Goal: Information Seeking & Learning: Check status

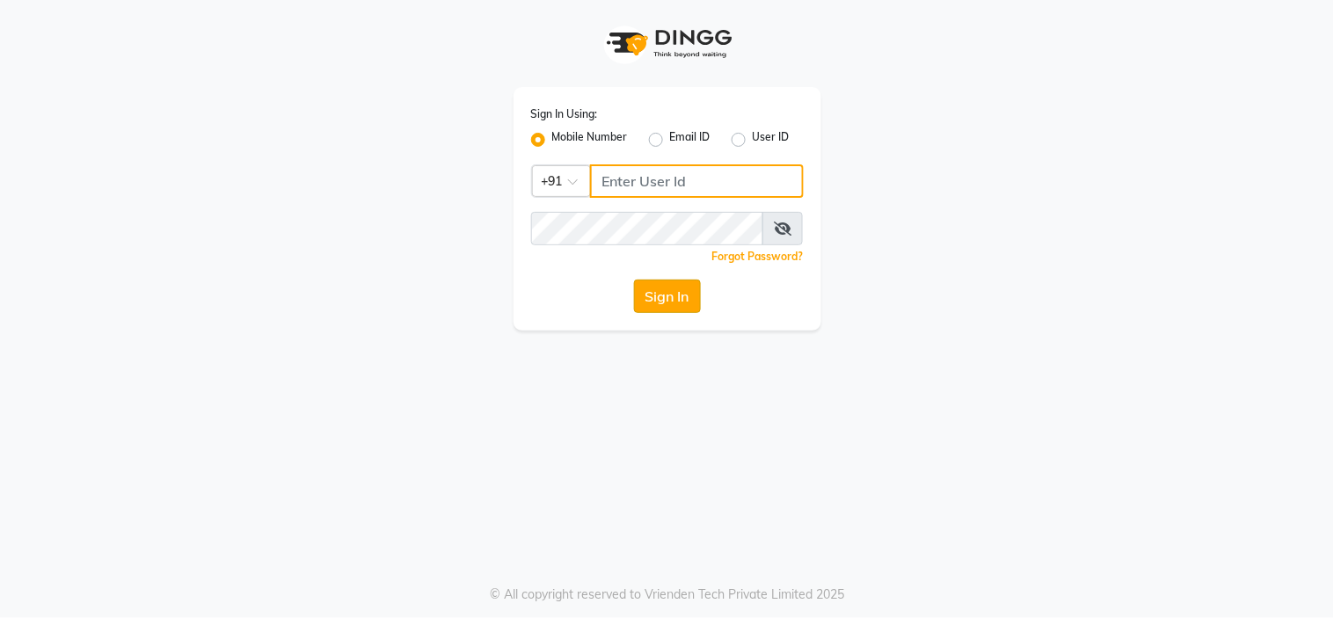
type input "8601089000"
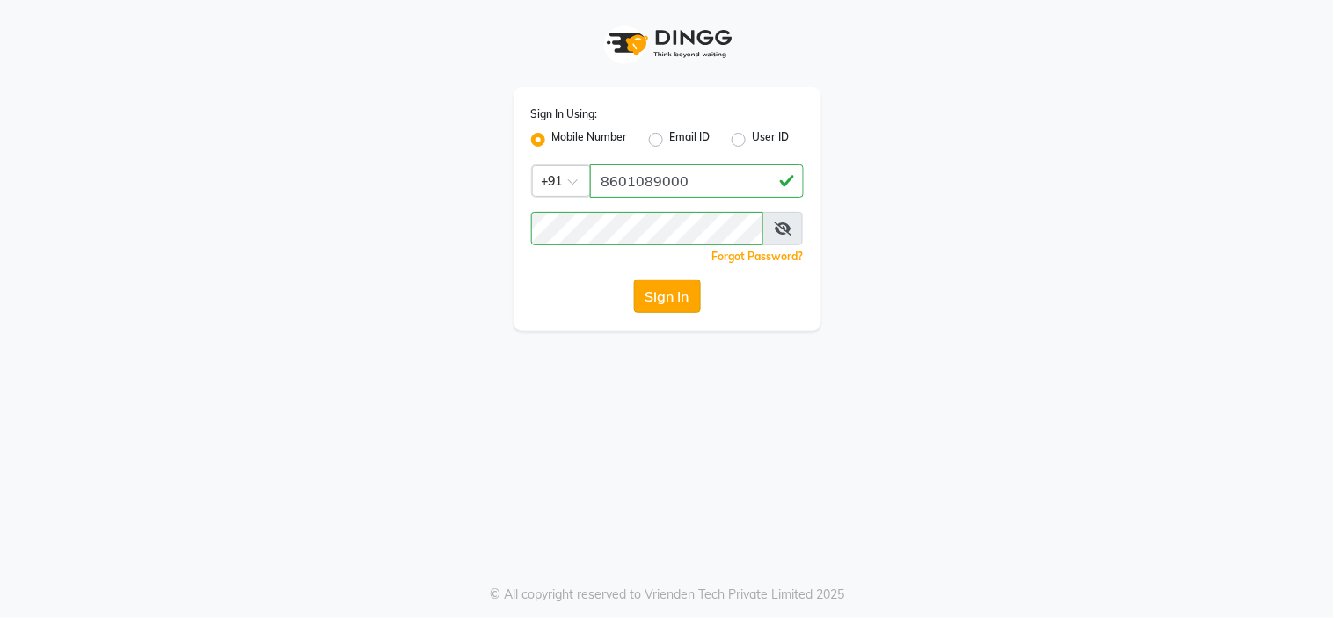
click at [648, 310] on button "Sign In" at bounding box center [667, 296] width 67 height 33
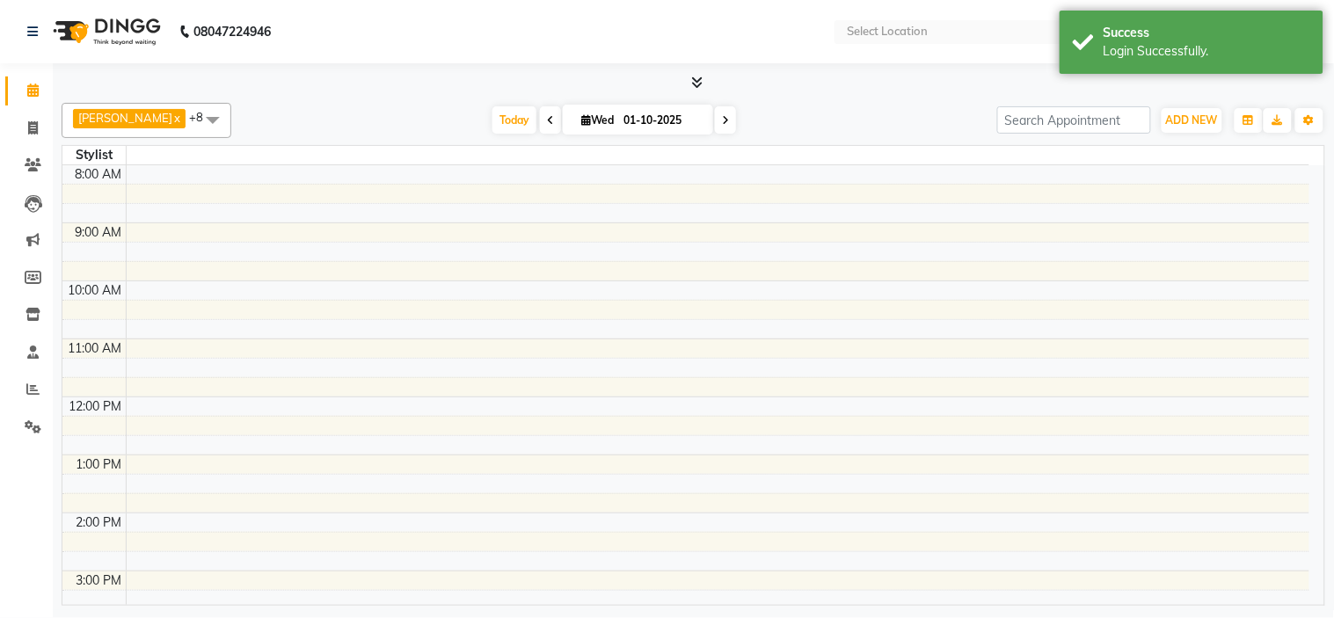
select select "en"
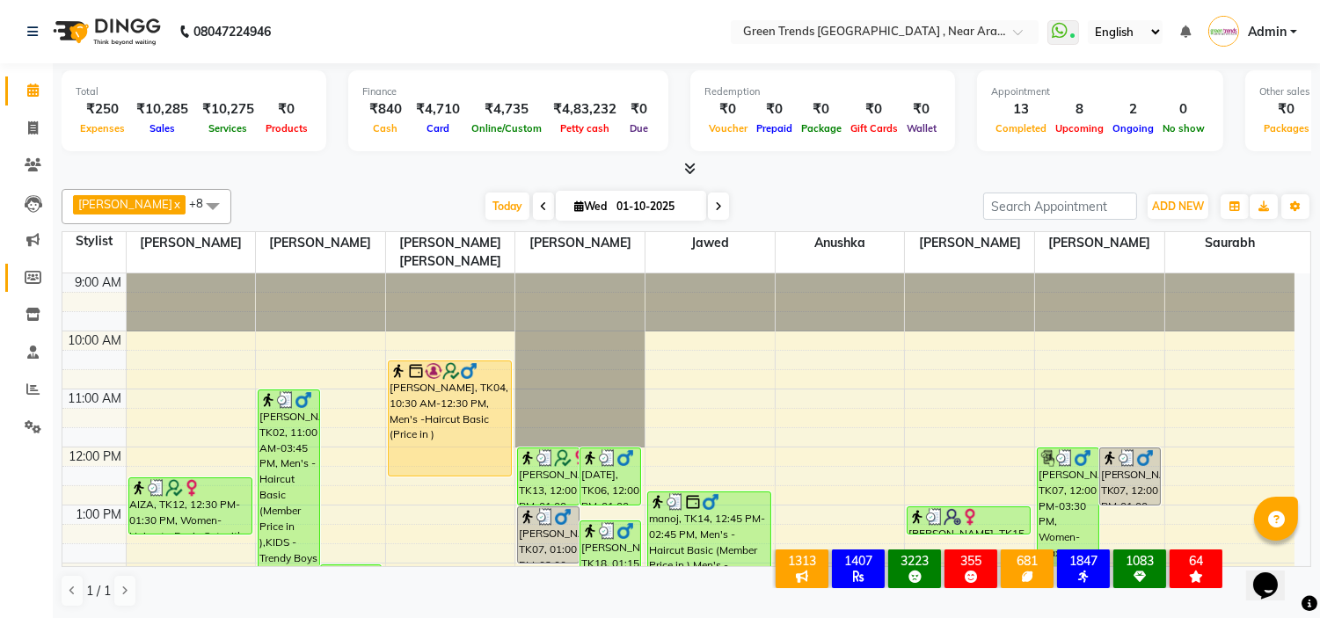
click at [31, 266] on link "Members" at bounding box center [26, 278] width 42 height 29
select select
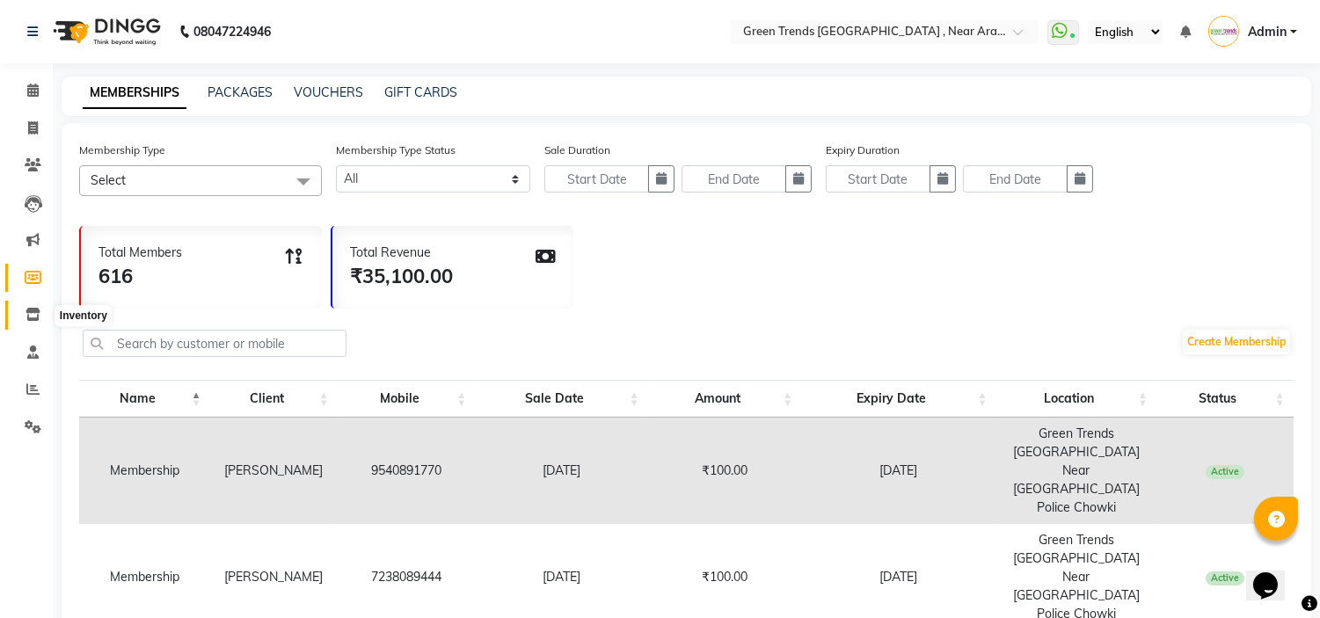
click at [27, 321] on icon at bounding box center [33, 314] width 15 height 13
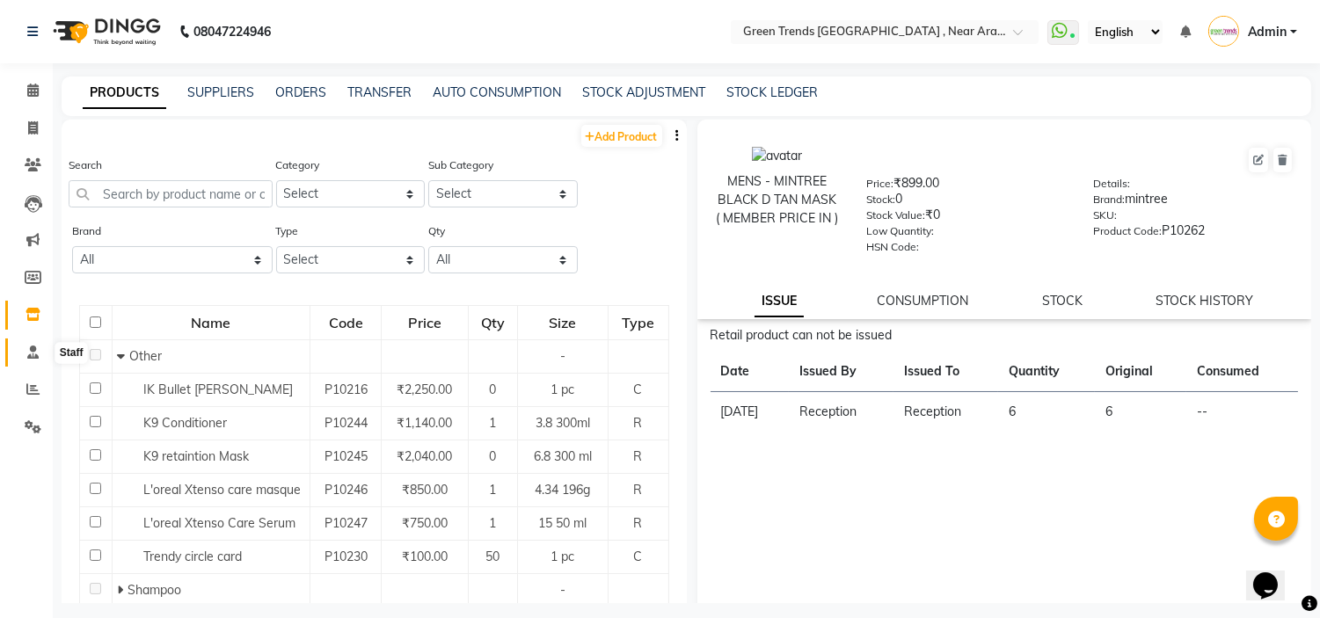
click at [22, 354] on span at bounding box center [33, 353] width 31 height 20
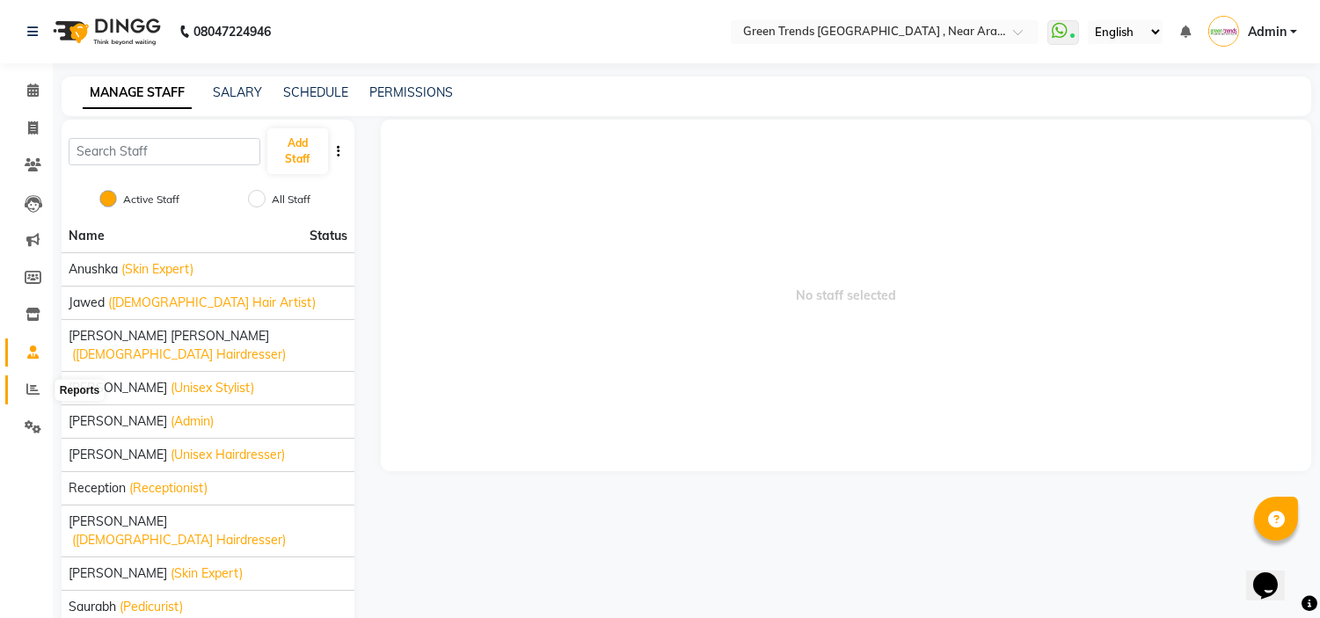
click at [30, 383] on icon at bounding box center [32, 389] width 13 height 13
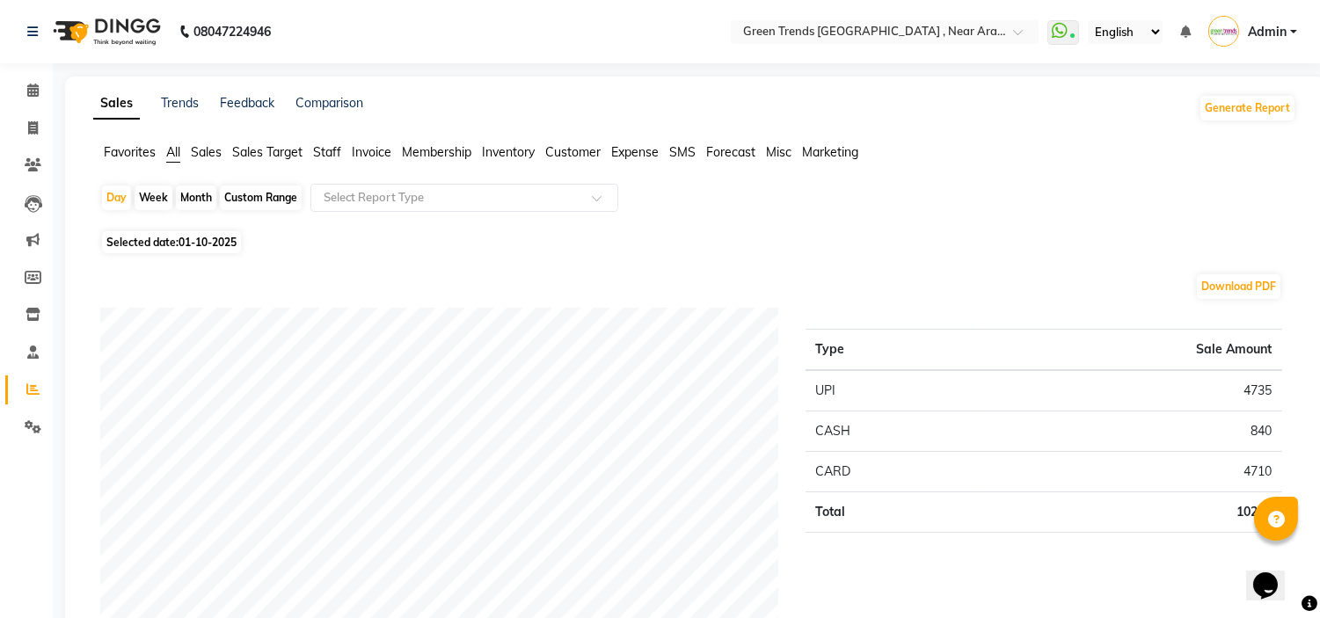
click at [320, 150] on span "Staff" at bounding box center [327, 152] width 28 height 16
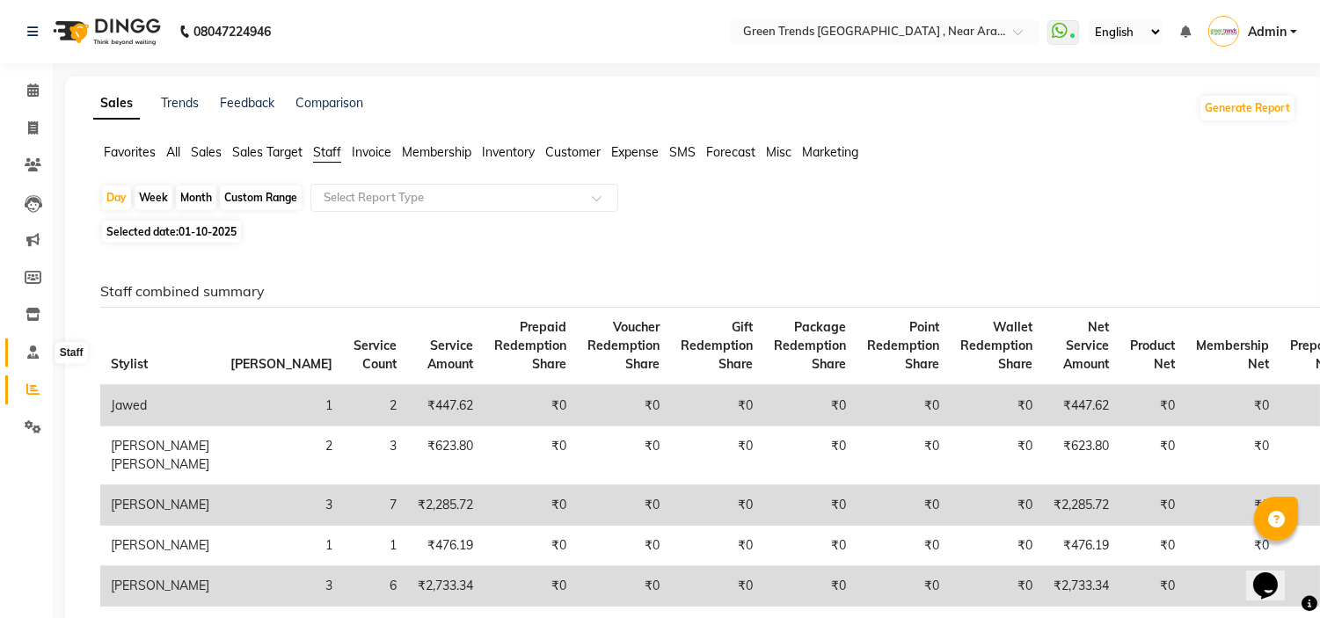
click at [32, 347] on icon at bounding box center [32, 352] width 11 height 13
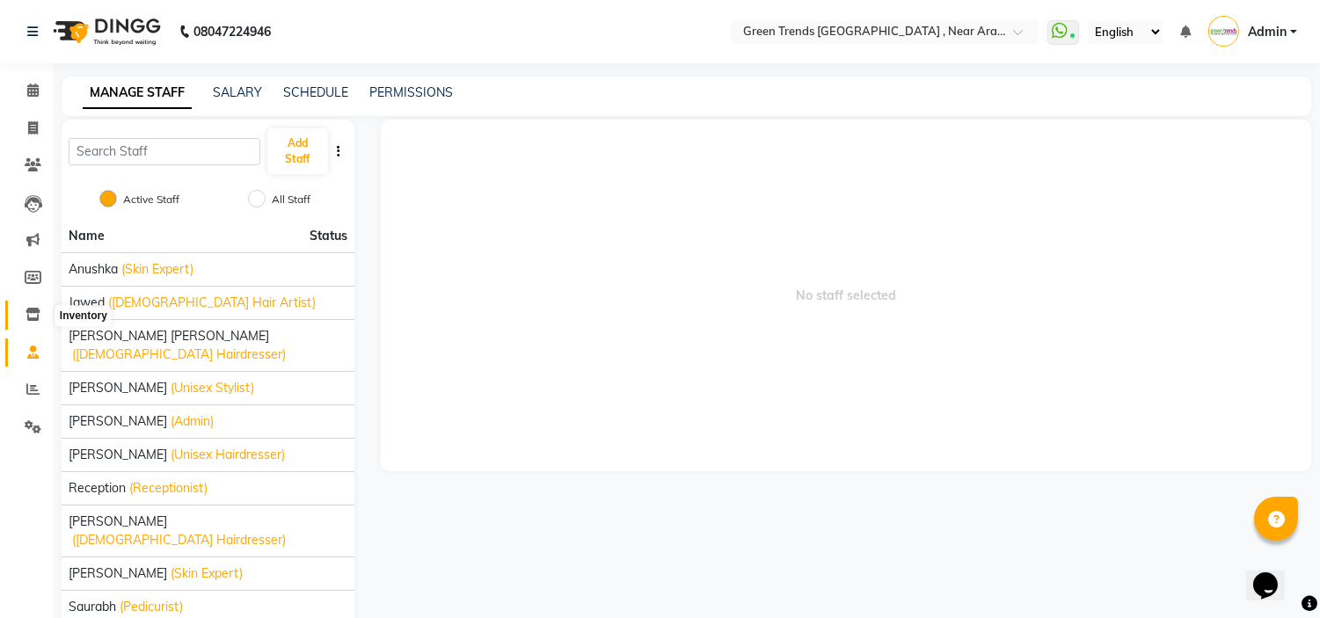
click at [26, 320] on icon at bounding box center [33, 314] width 15 height 13
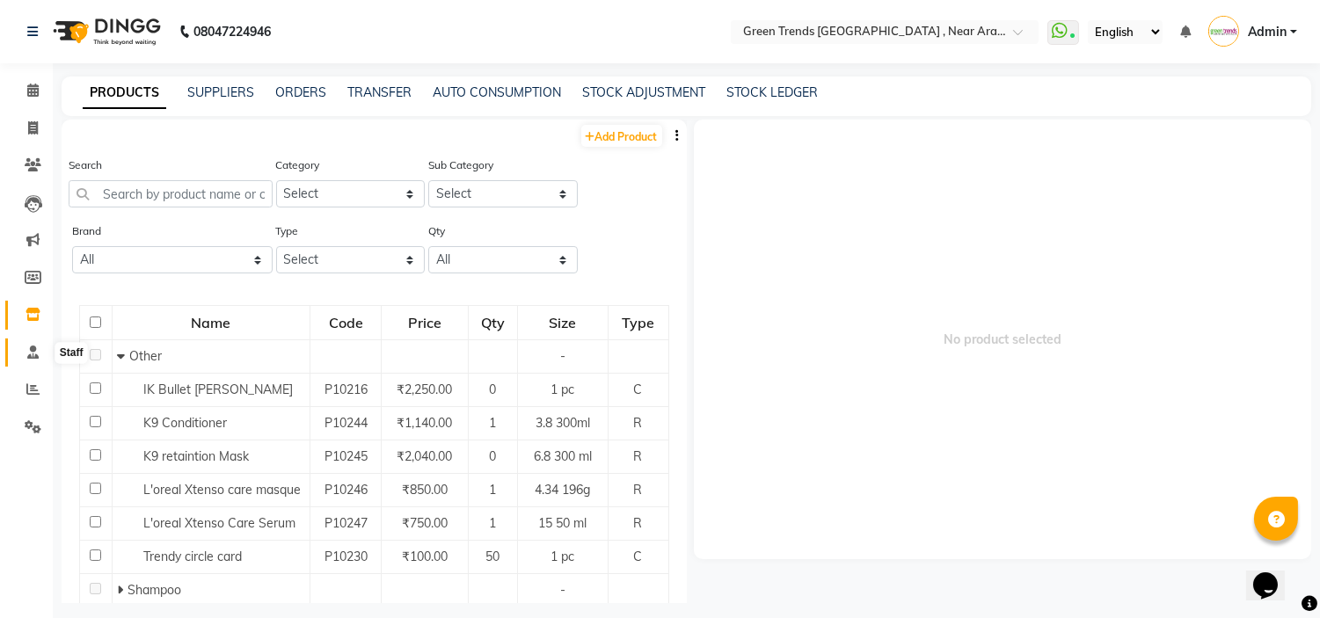
click at [19, 354] on span at bounding box center [33, 353] width 31 height 20
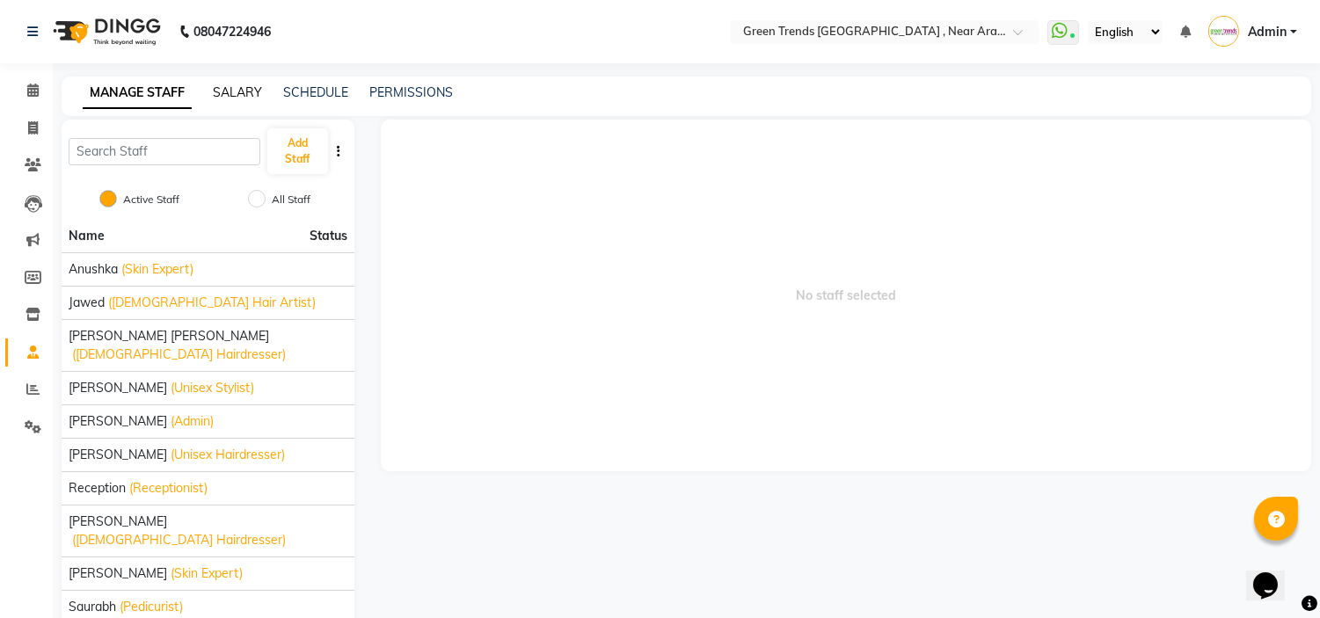
click at [235, 91] on link "SALARY" at bounding box center [237, 92] width 49 height 16
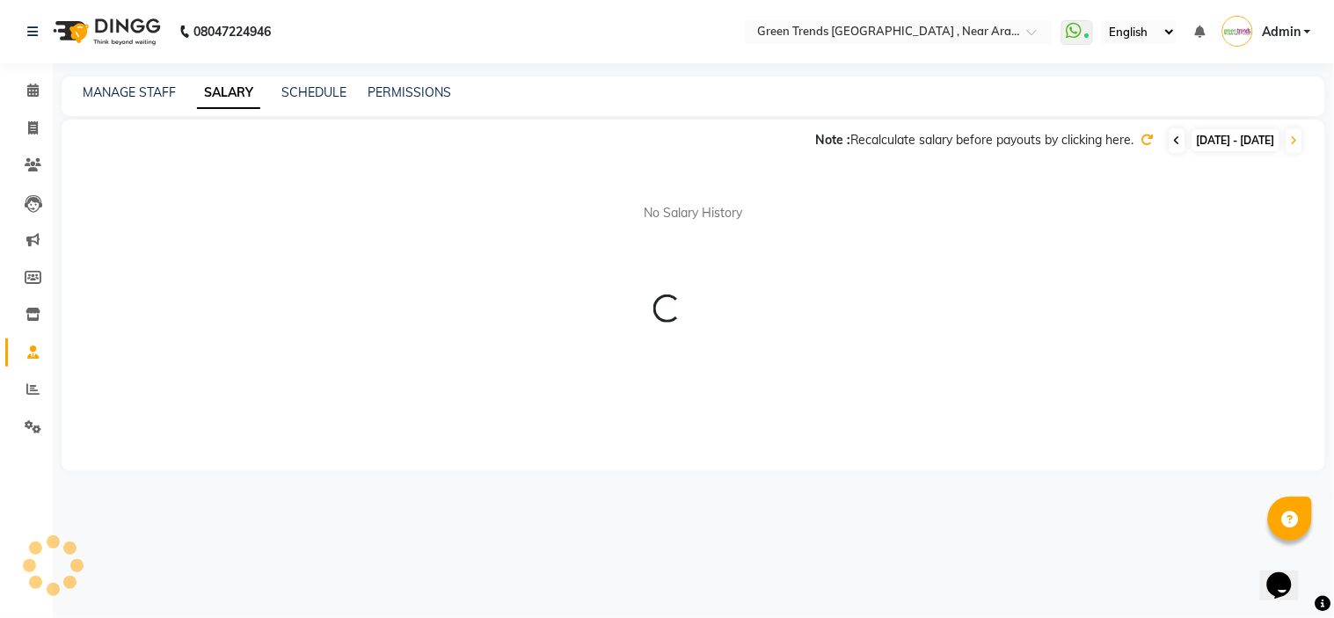
click at [1174, 138] on icon at bounding box center [1177, 140] width 7 height 11
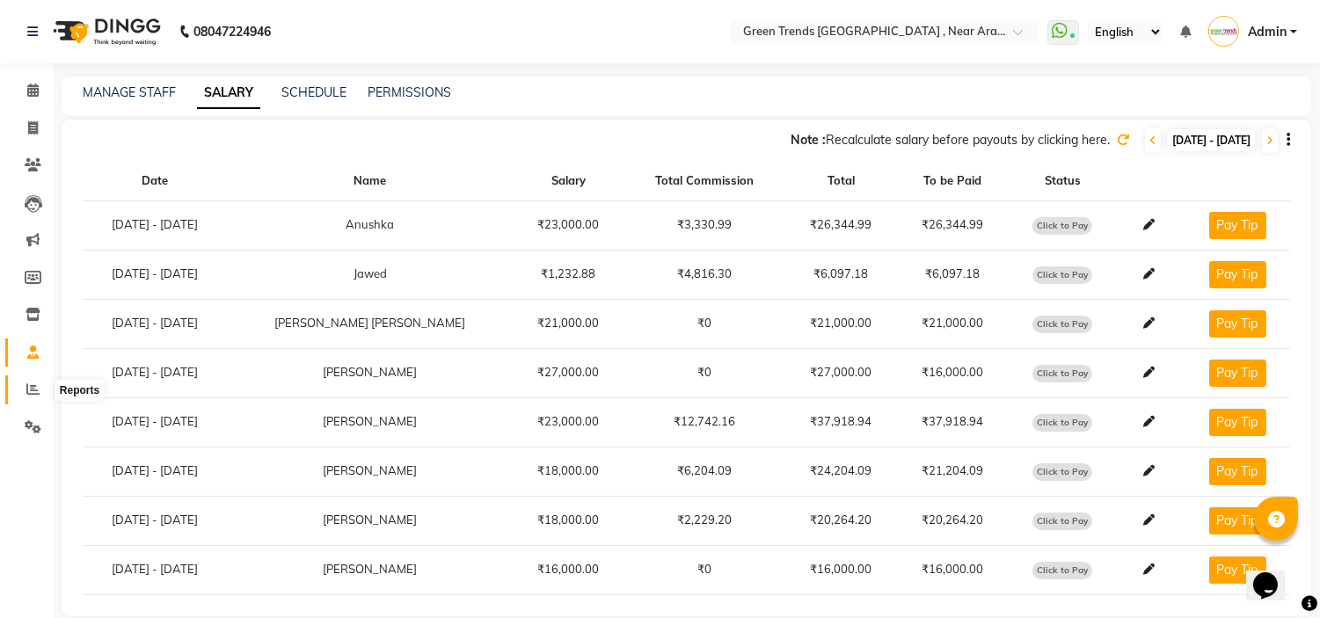
click at [26, 391] on icon at bounding box center [32, 389] width 13 height 13
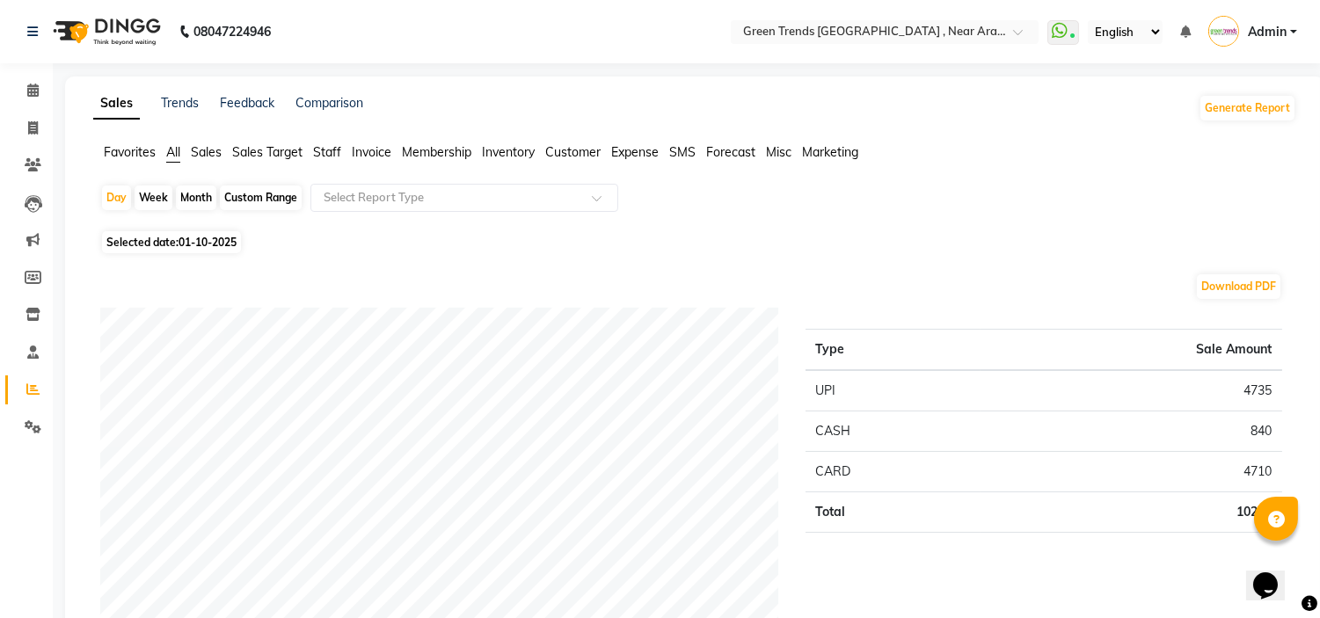
click at [264, 155] on span "Sales Target" at bounding box center [267, 152] width 70 height 16
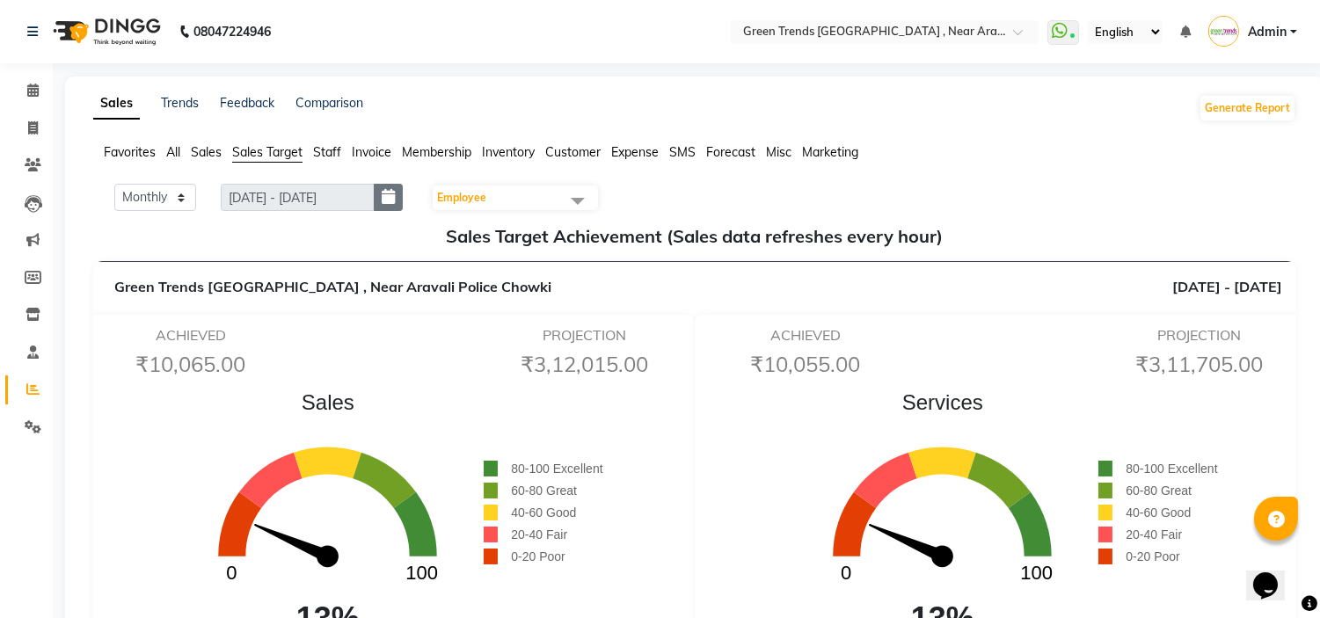
click at [389, 198] on button "button" at bounding box center [388, 197] width 29 height 27
select select "10"
select select "2025"
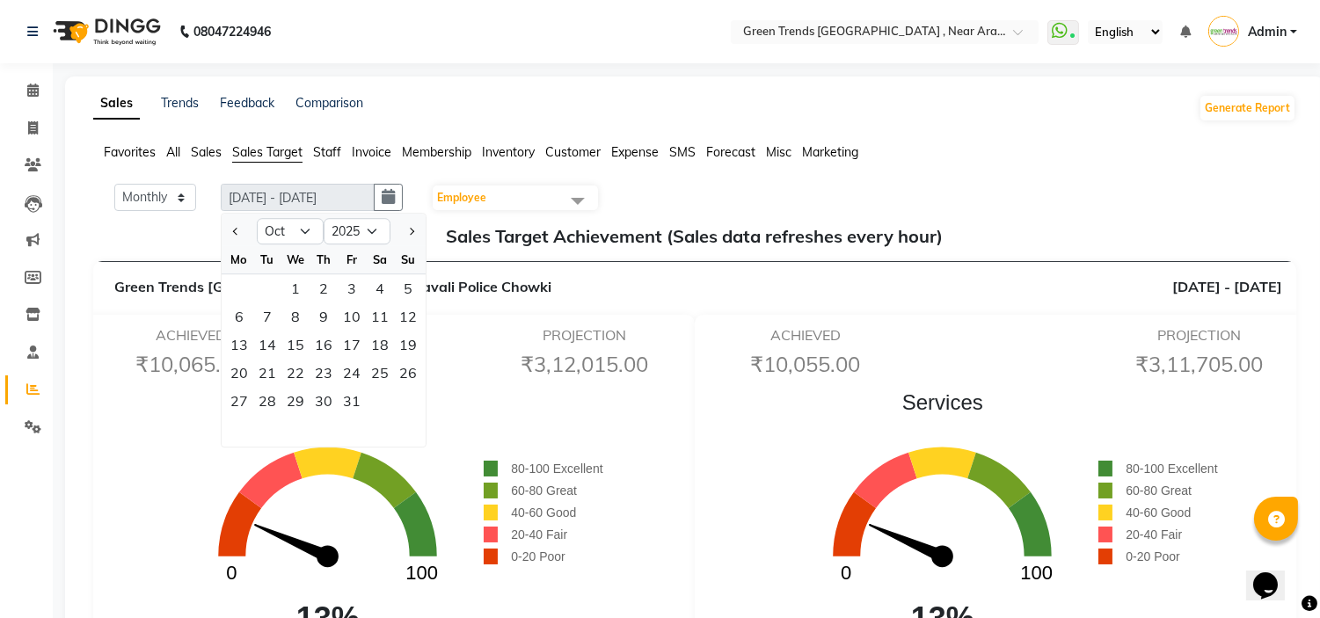
click at [227, 238] on div at bounding box center [239, 231] width 35 height 28
click at [233, 233] on button "Previous month" at bounding box center [236, 231] width 15 height 28
select select "9"
click at [236, 293] on div "1" at bounding box center [239, 288] width 28 height 28
type input "[DATE] - [DATE]"
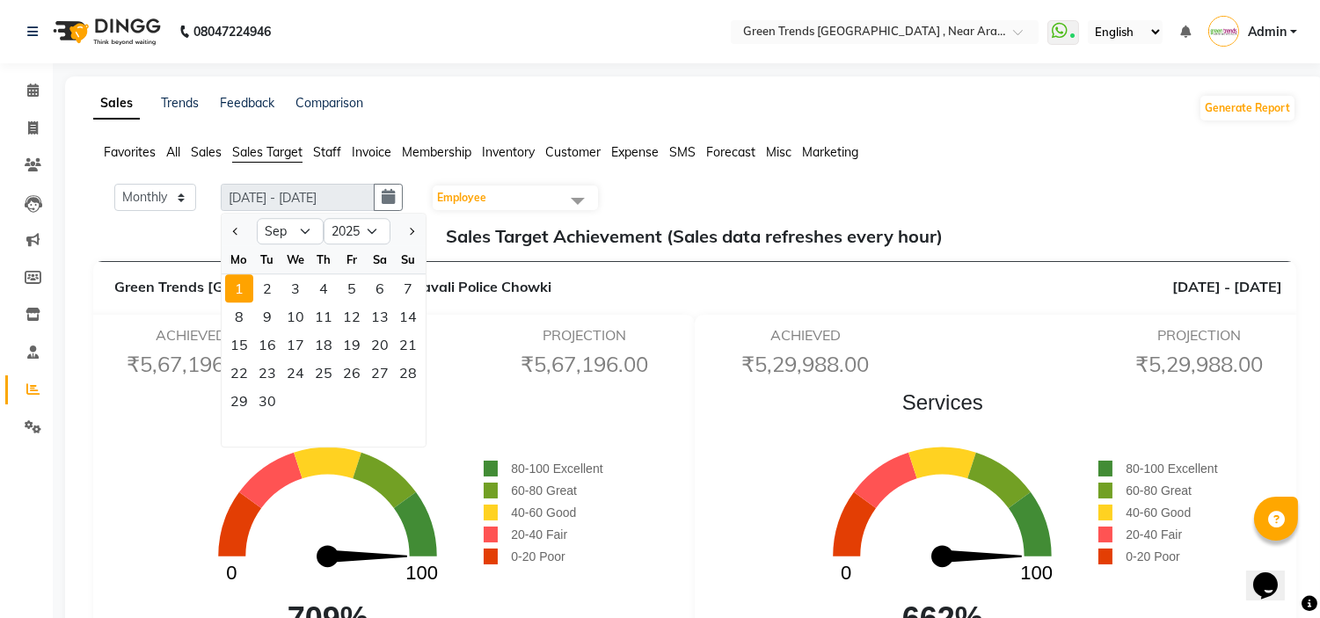
click at [705, 188] on div "Monthly Weekly [DATE] - [DATE] [DATE] Jan Feb Mar Apr May Jun [DATE] Aug Sep Oc…" at bounding box center [694, 198] width 1189 height 28
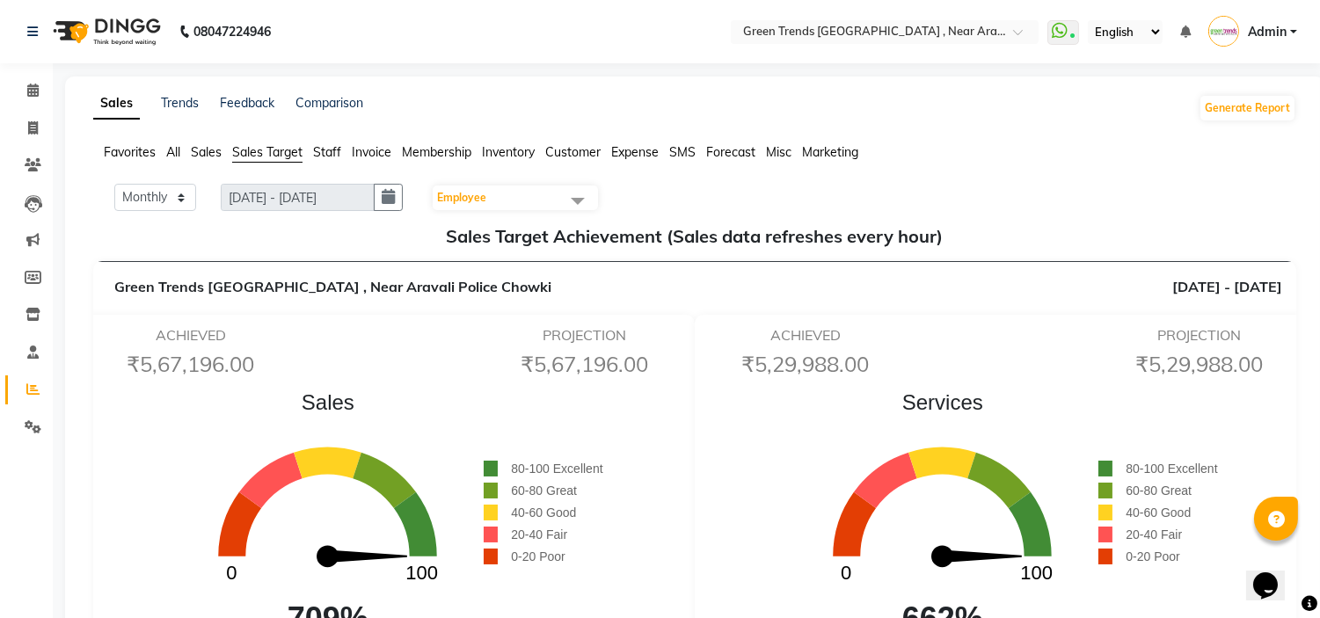
click at [589, 196] on span at bounding box center [577, 200] width 35 height 33
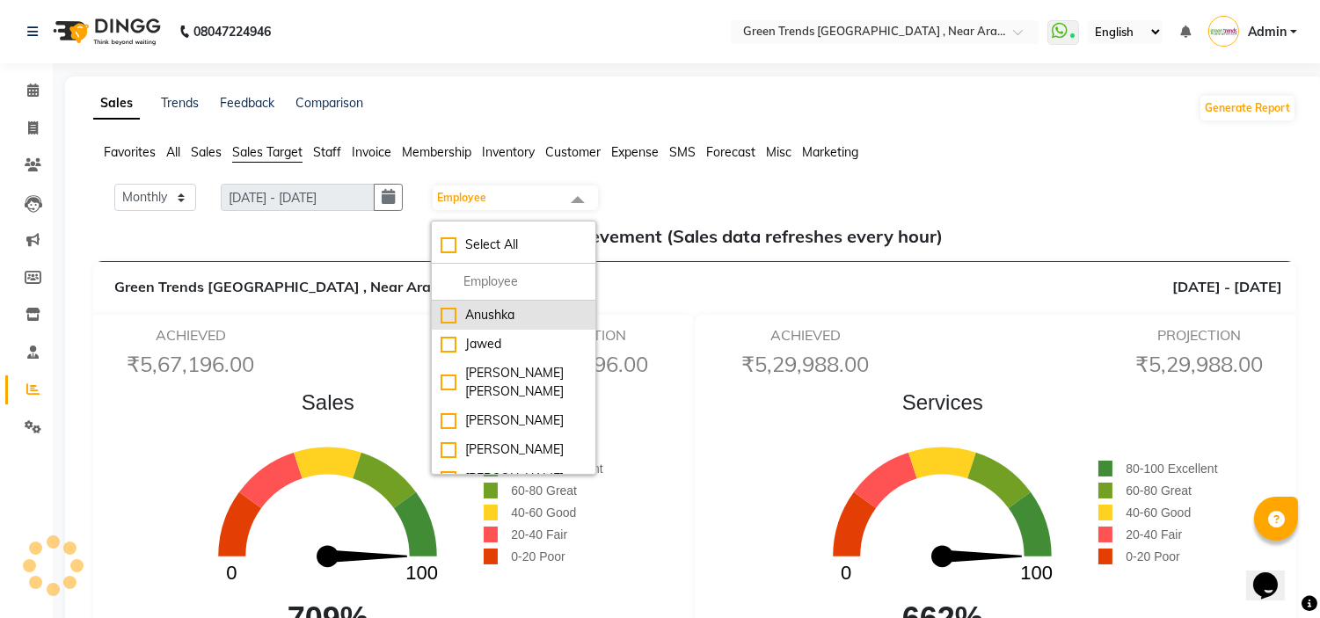
click at [538, 315] on div "Anushka" at bounding box center [514, 315] width 146 height 18
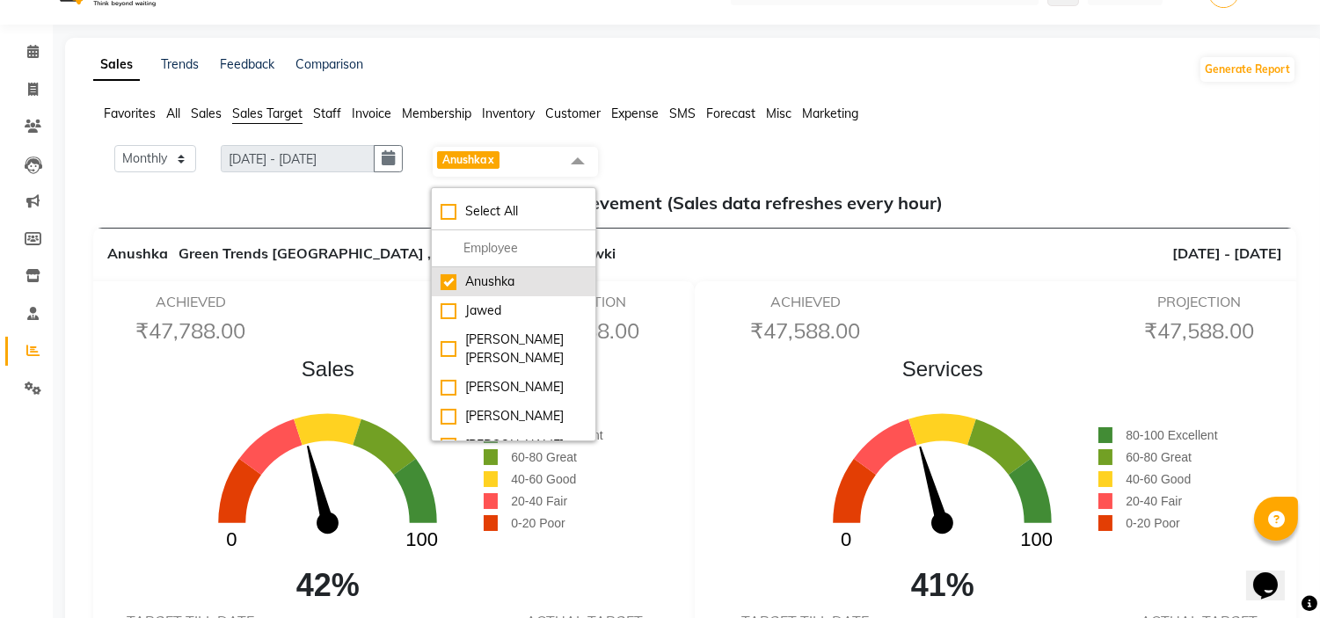
scroll to position [77, 0]
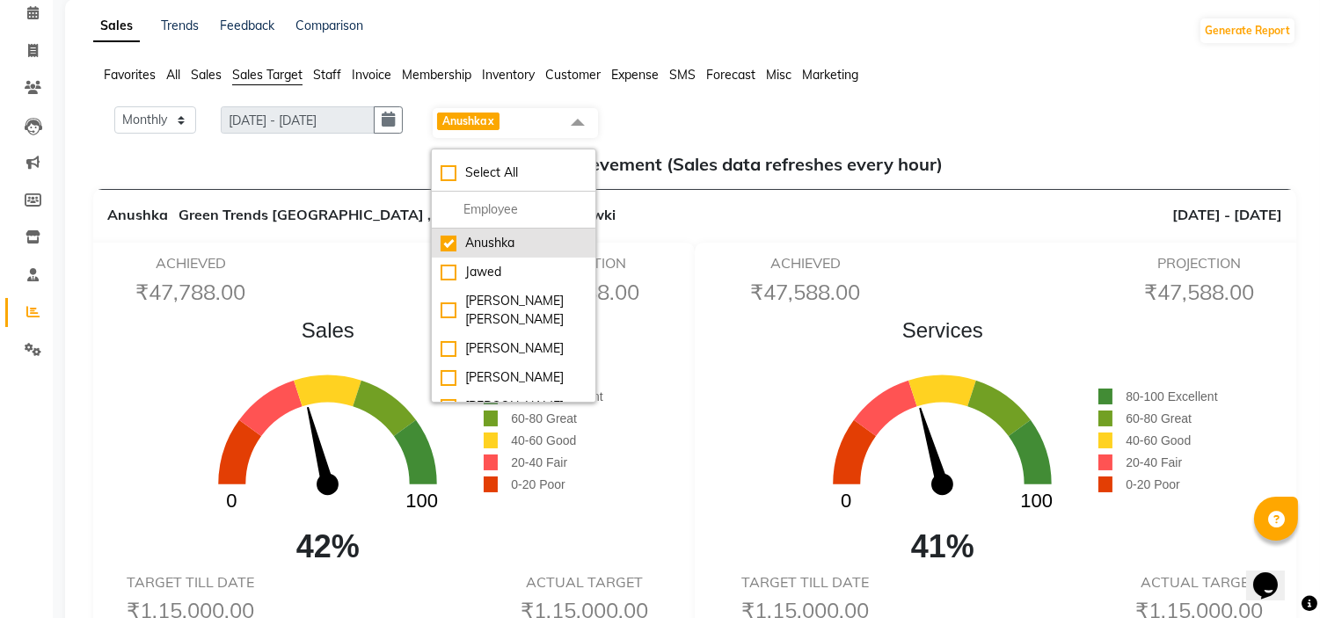
click at [490, 238] on div "Anushka" at bounding box center [514, 243] width 146 height 18
checkbox input "false"
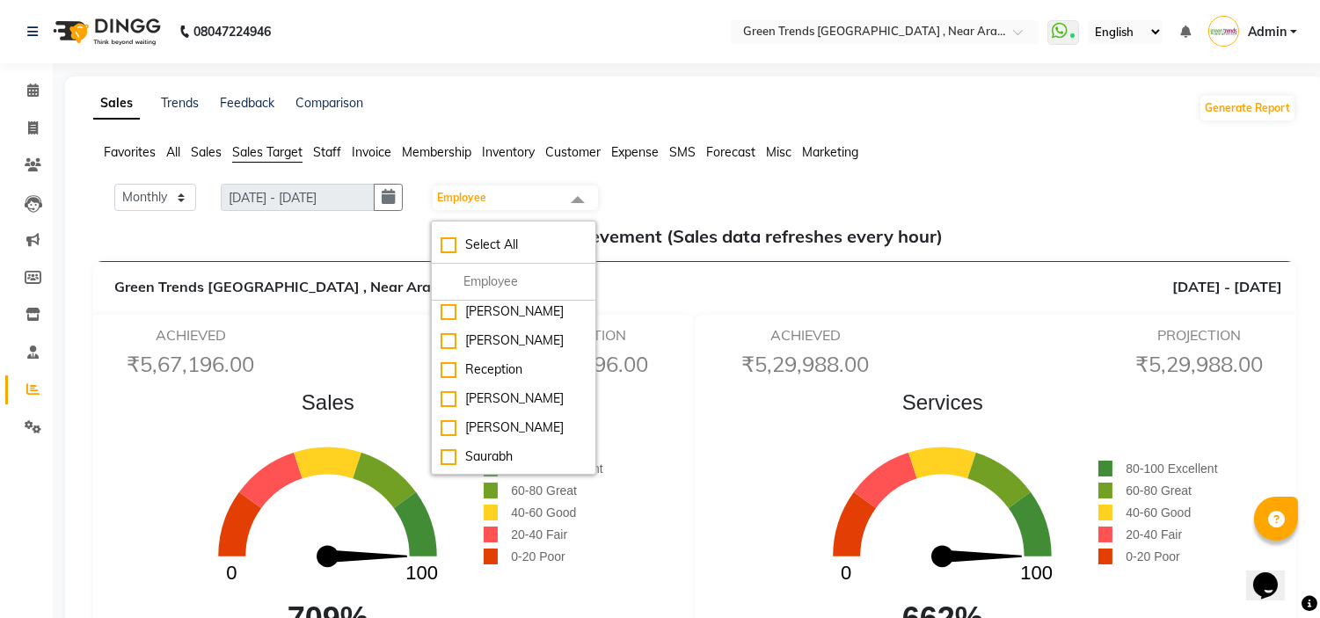
scroll to position [145, 0]
click at [522, 412] on div "[PERSON_NAME]" at bounding box center [514, 421] width 146 height 18
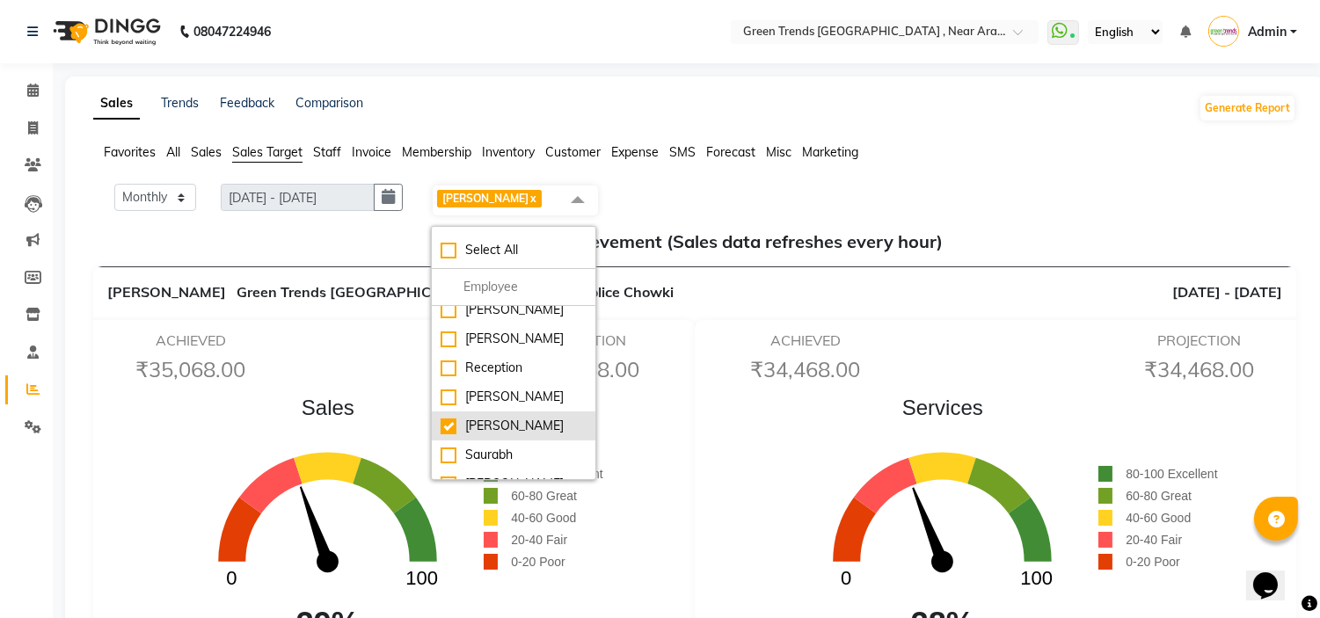
click at [520, 417] on div "[PERSON_NAME]" at bounding box center [514, 426] width 146 height 18
checkbox input "false"
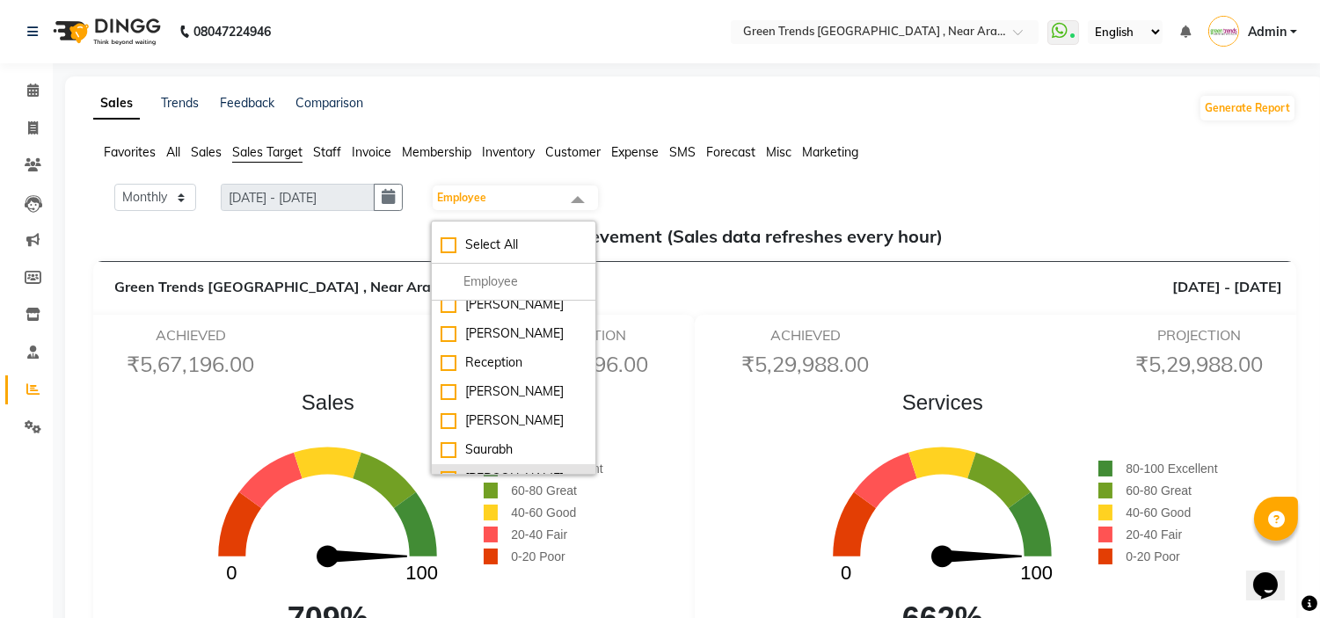
click at [560, 470] on div "[PERSON_NAME]" at bounding box center [514, 479] width 146 height 18
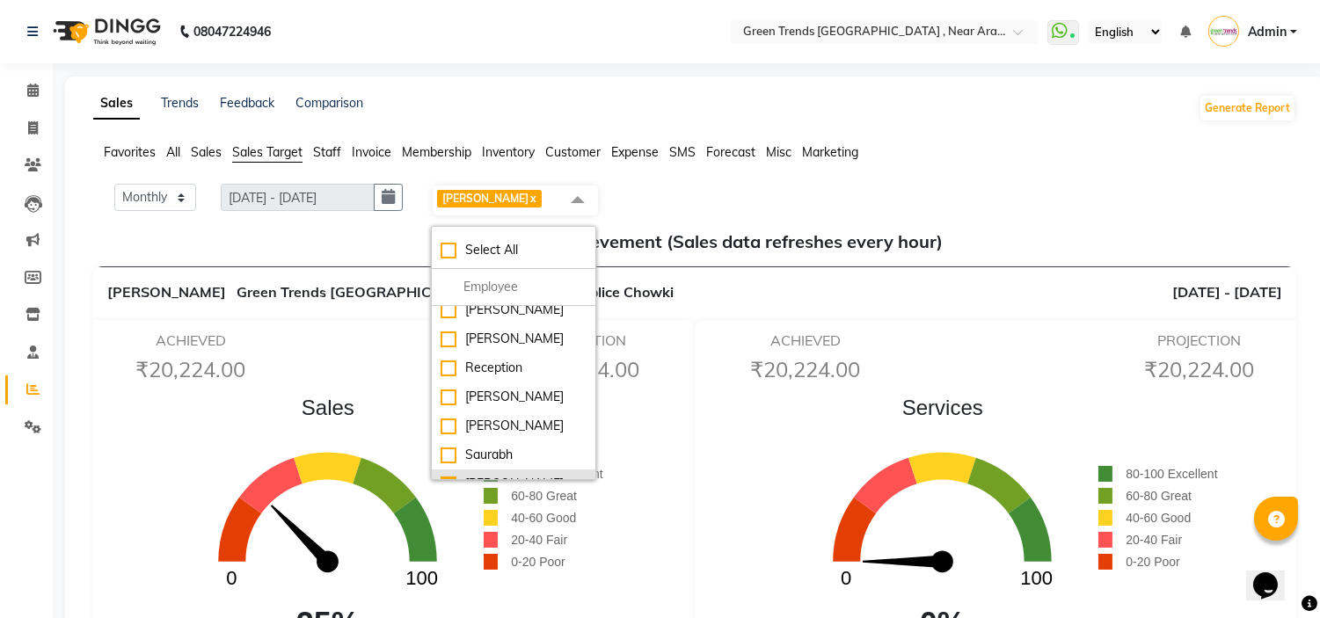
click at [543, 475] on div "[PERSON_NAME]" at bounding box center [514, 484] width 146 height 18
checkbox input "false"
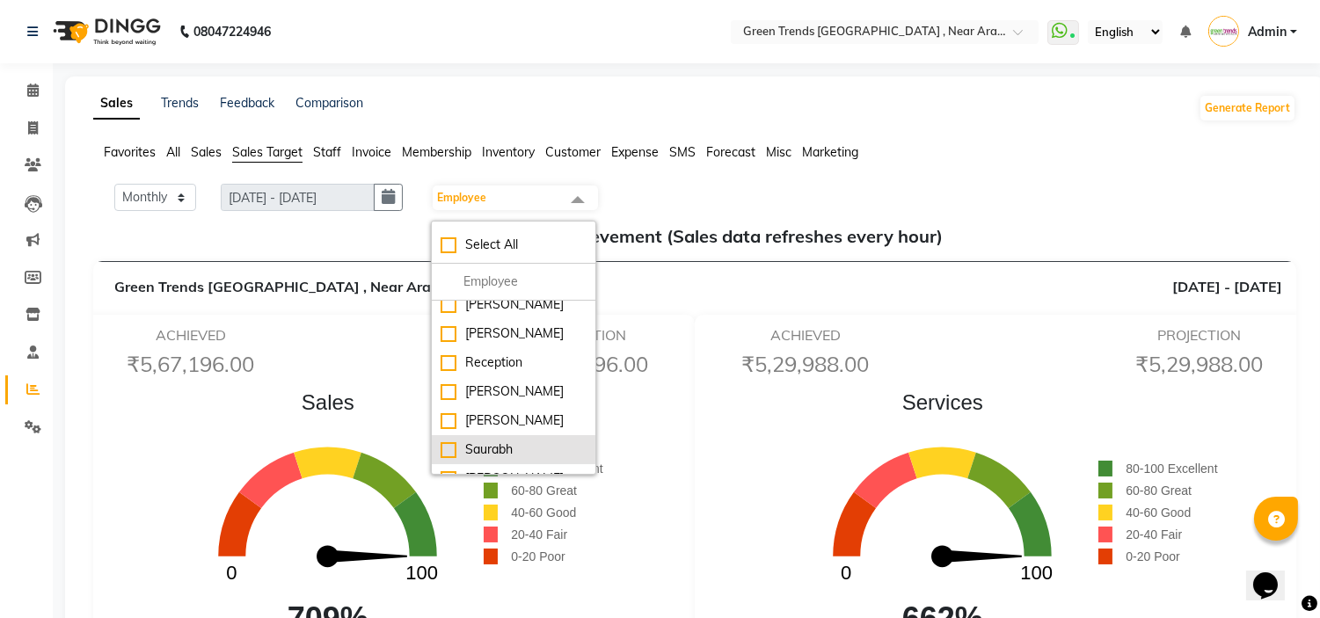
click at [542, 441] on div "Saurabh" at bounding box center [514, 450] width 146 height 18
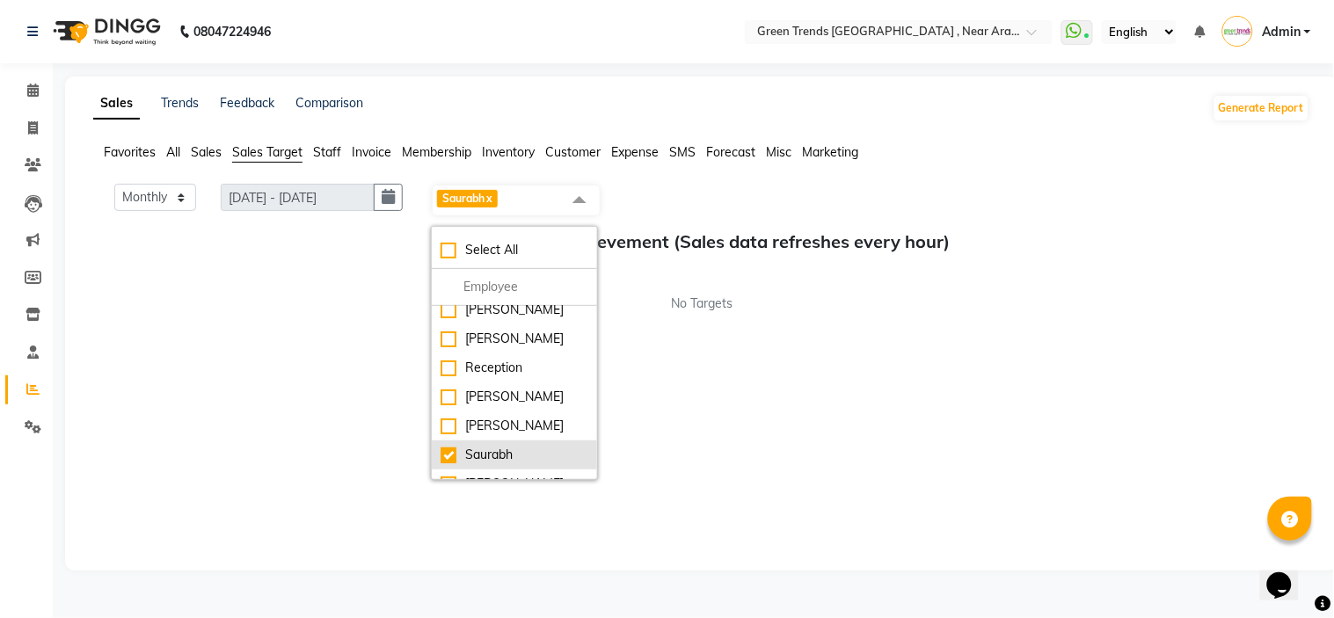
click at [539, 446] on div "Saurabh" at bounding box center [515, 455] width 148 height 18
checkbox input "false"
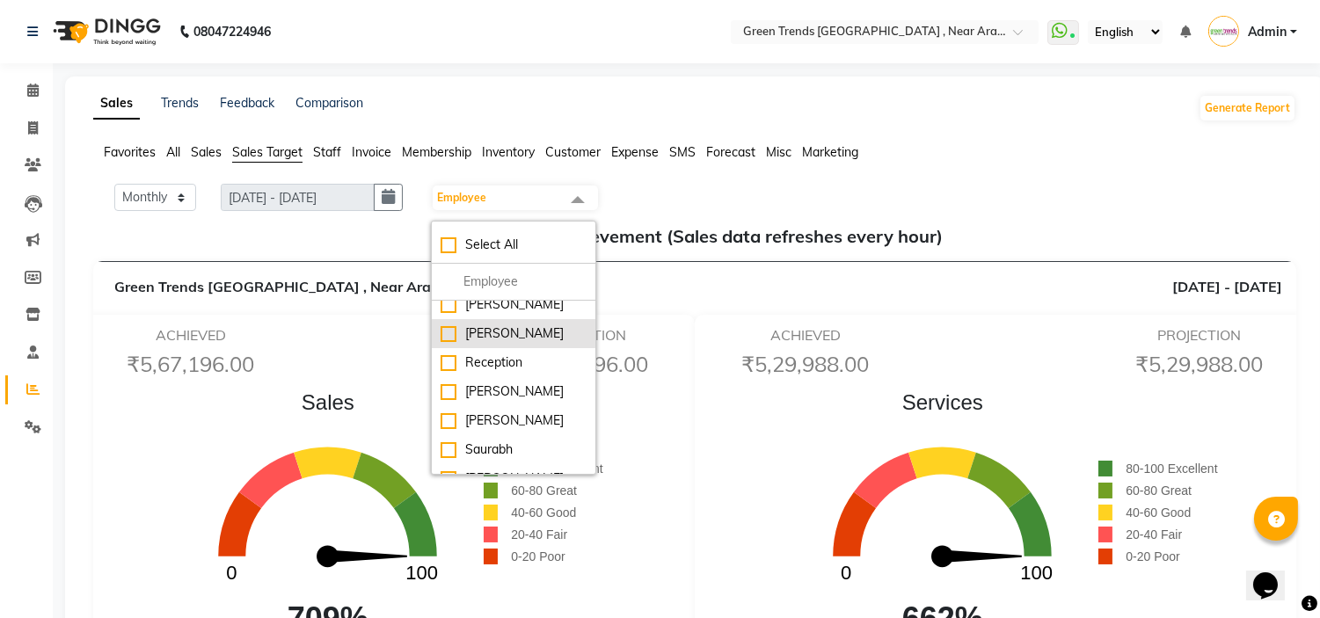
click at [530, 325] on div "[PERSON_NAME]" at bounding box center [514, 334] width 146 height 18
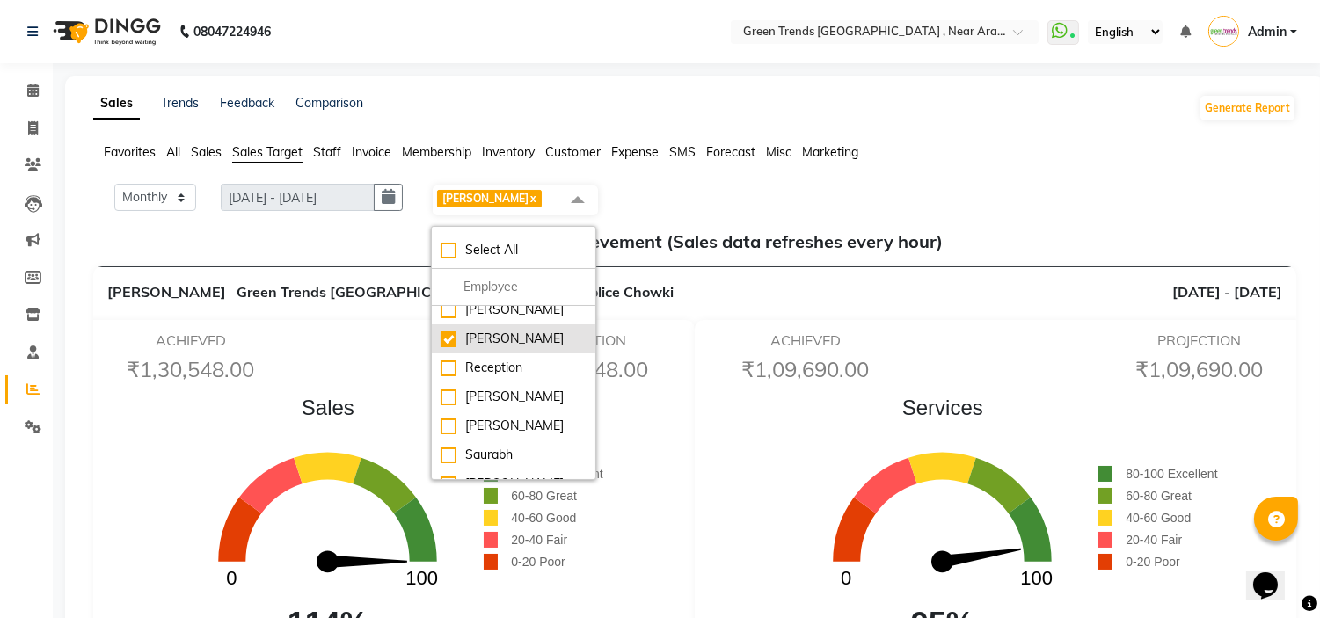
click at [542, 330] on div "[PERSON_NAME]" at bounding box center [514, 339] width 146 height 18
checkbox input "false"
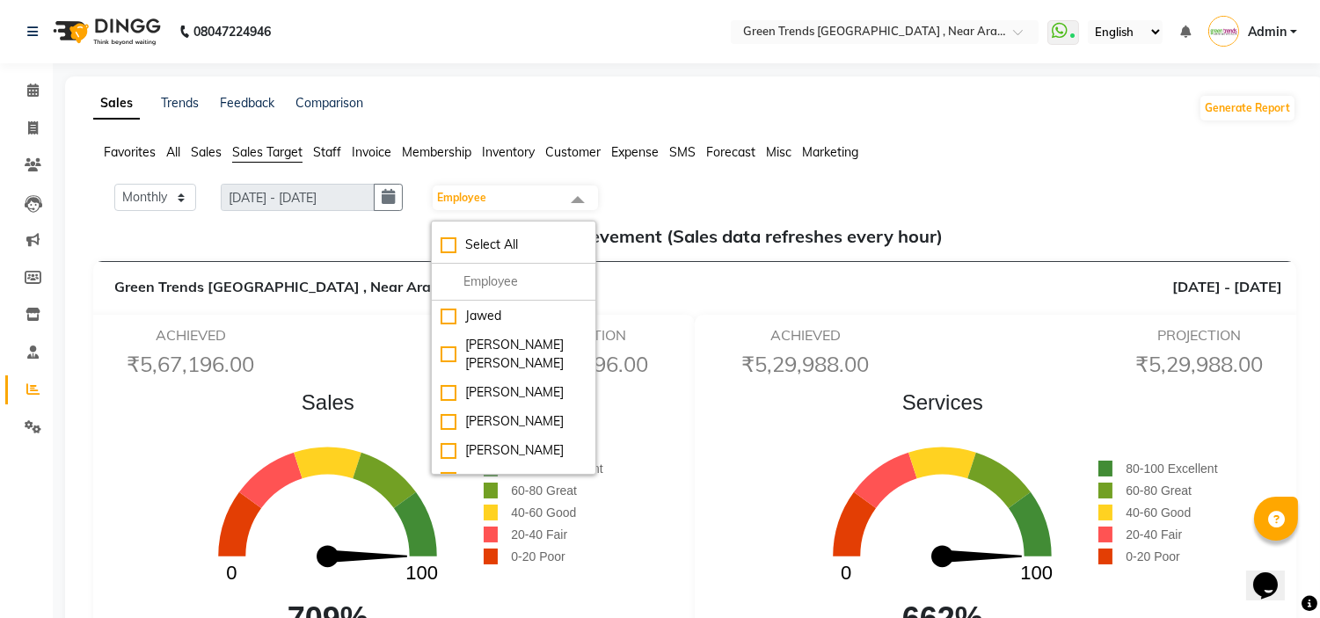
scroll to position [0, 0]
click at [532, 354] on div "Jawed" at bounding box center [514, 344] width 146 height 18
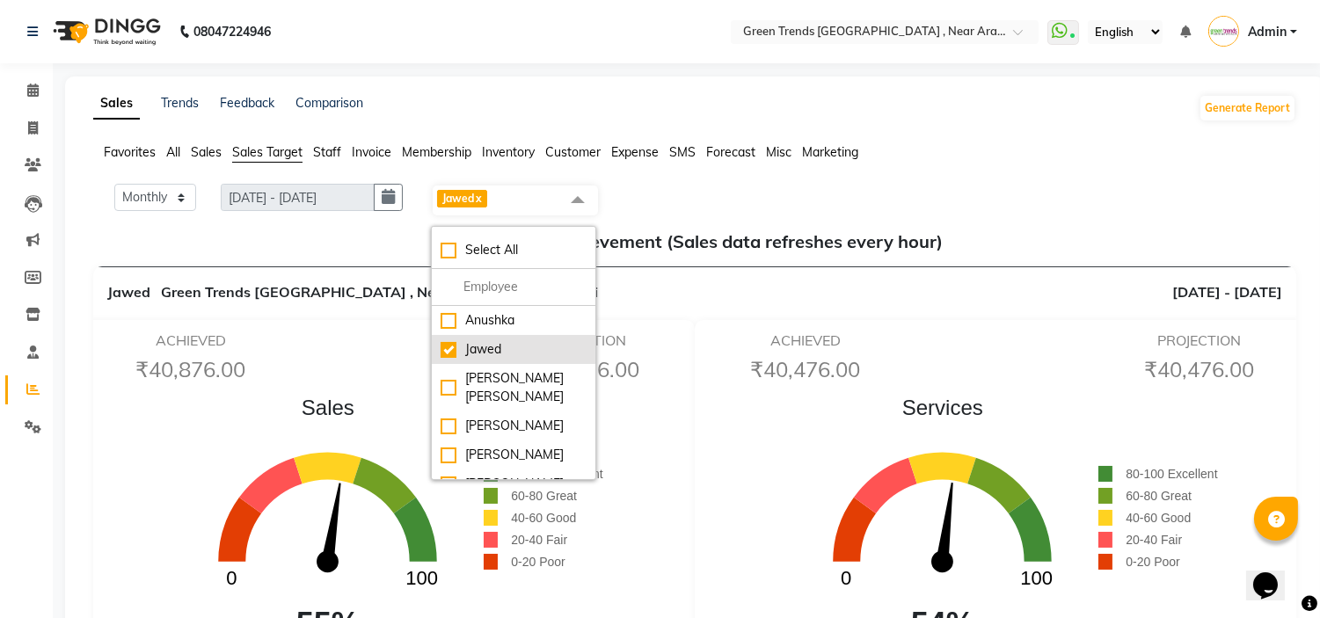
click at [533, 345] on div "Jawed" at bounding box center [514, 349] width 146 height 18
checkbox input "false"
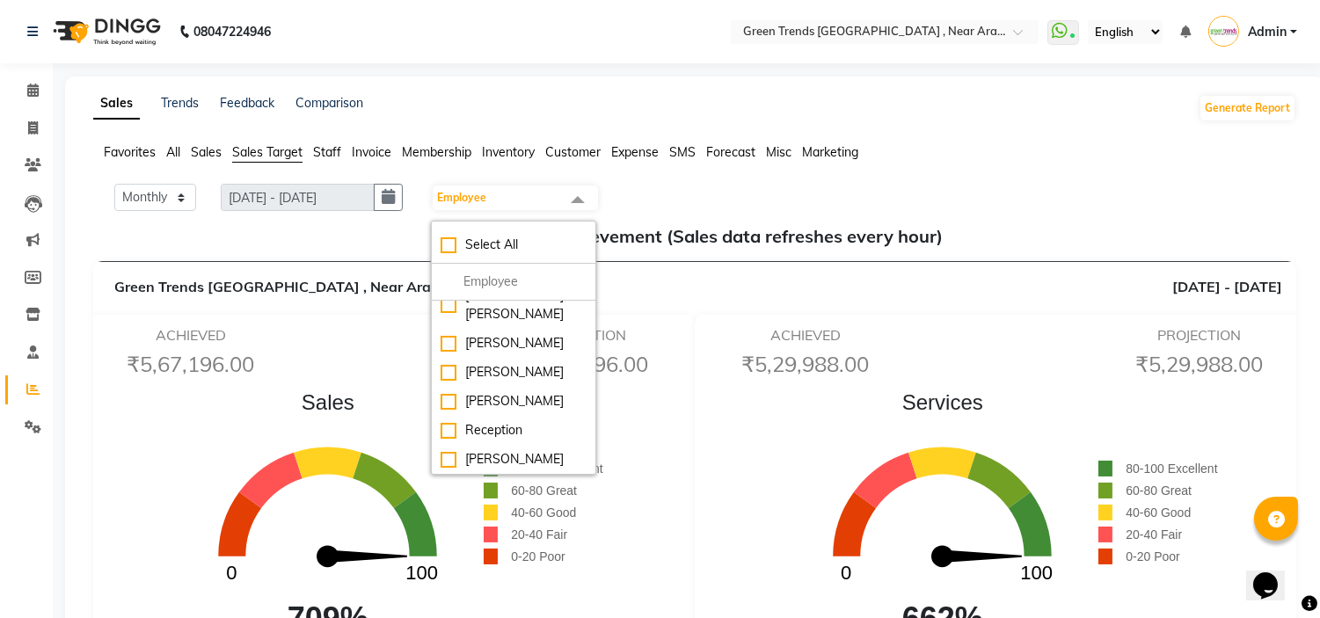
scroll to position [117, 0]
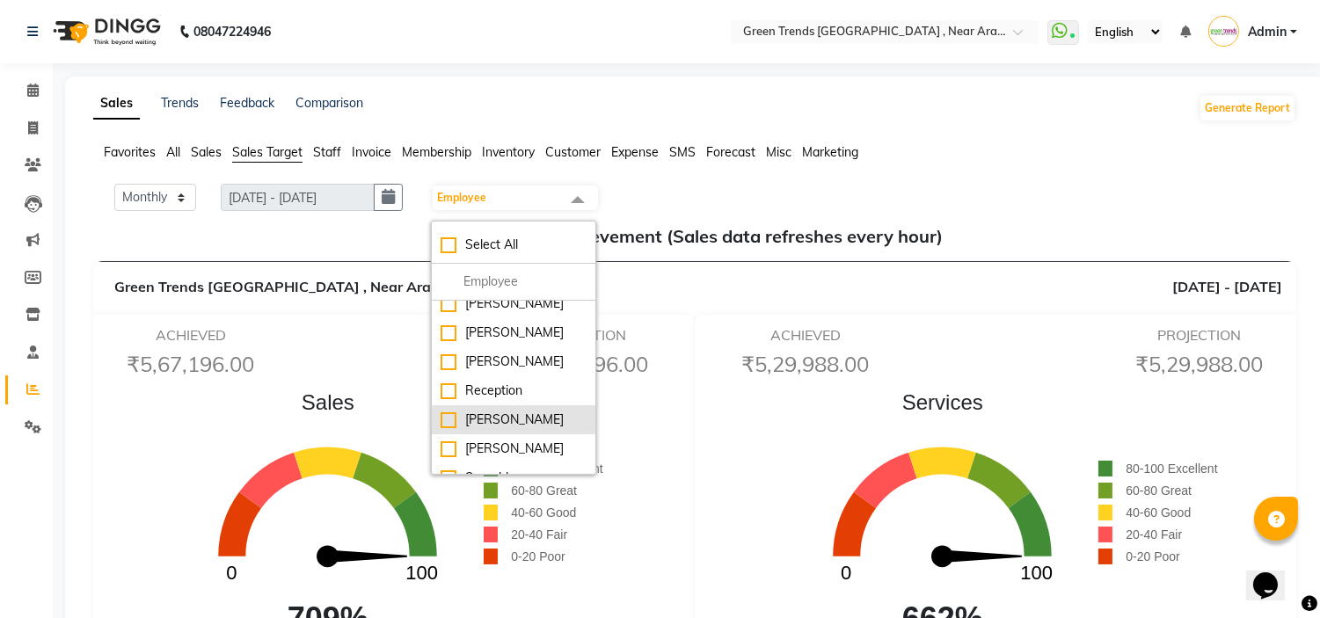
click at [523, 411] on div "[PERSON_NAME]" at bounding box center [514, 420] width 146 height 18
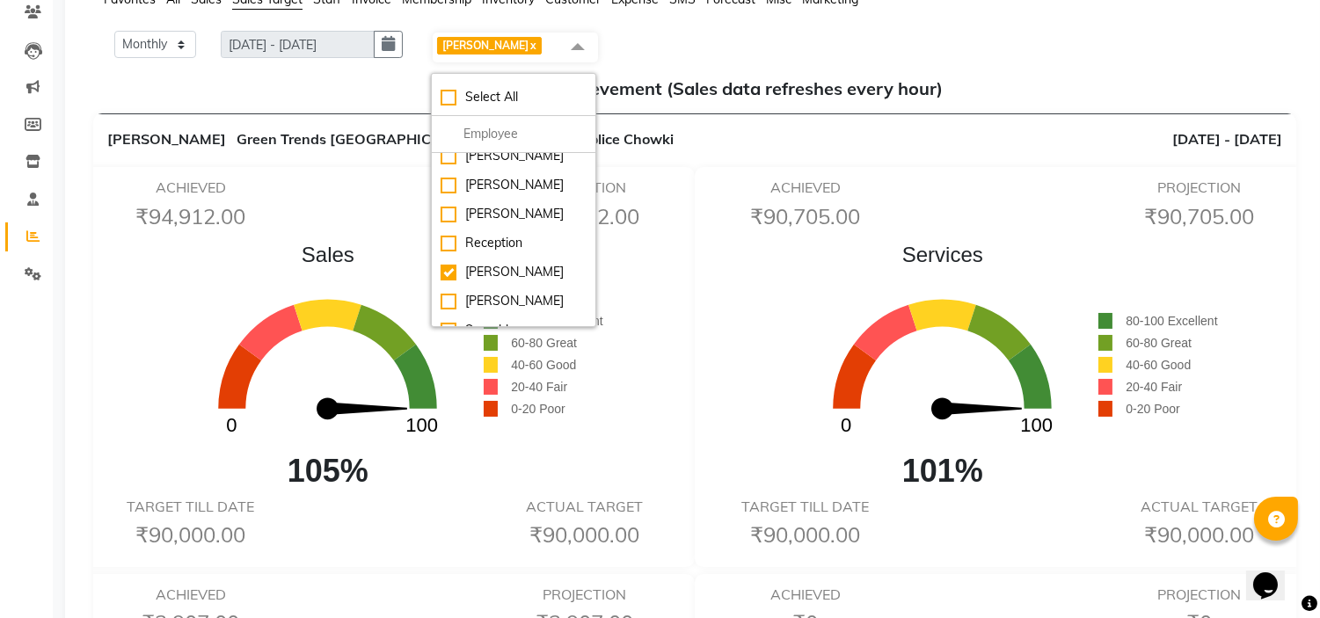
scroll to position [156, 0]
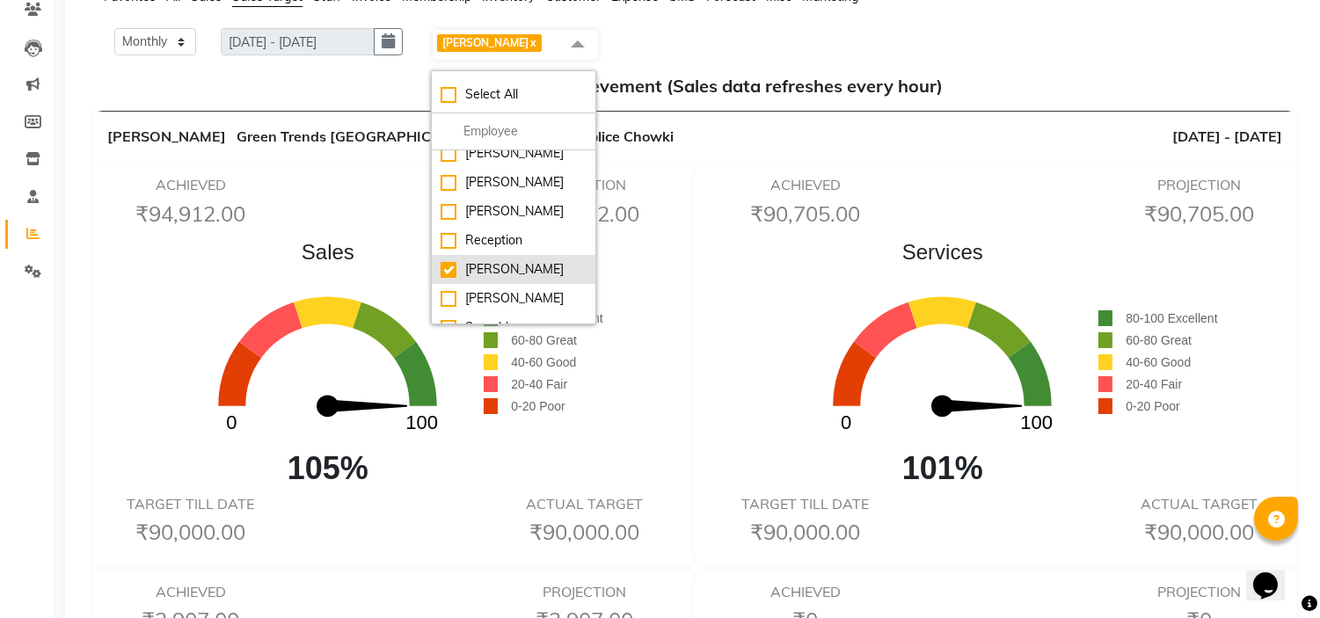
click at [534, 260] on div "[PERSON_NAME]" at bounding box center [514, 269] width 146 height 18
checkbox input "false"
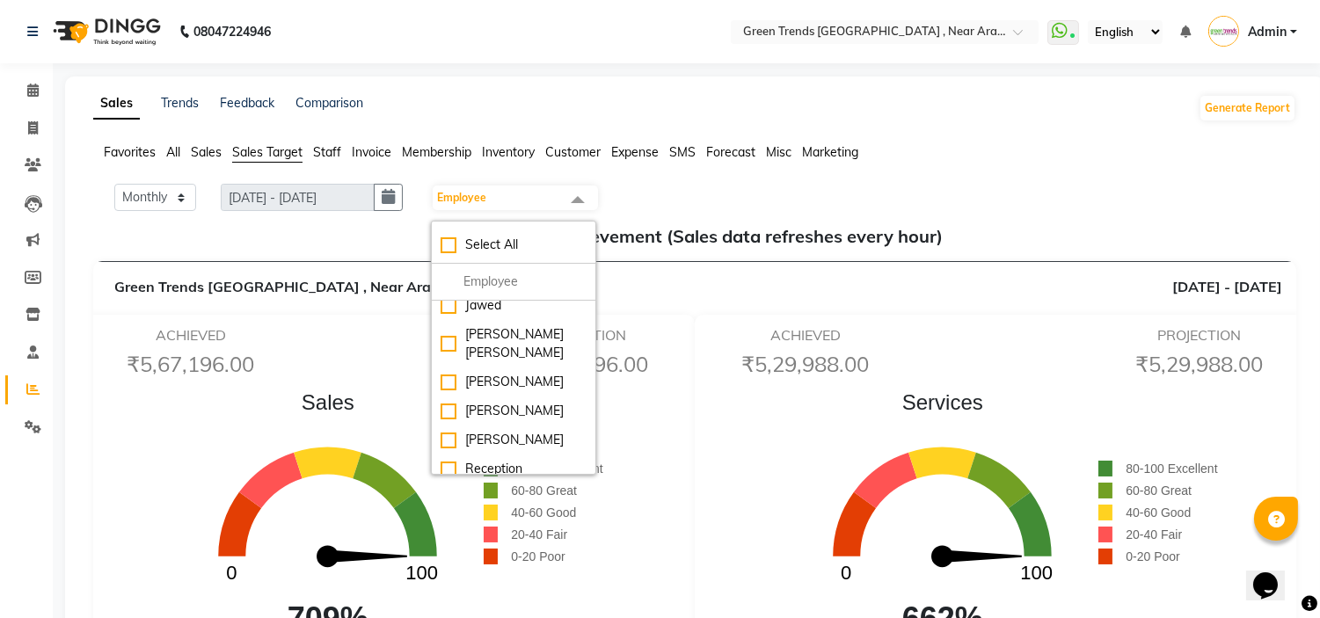
scroll to position [0, 0]
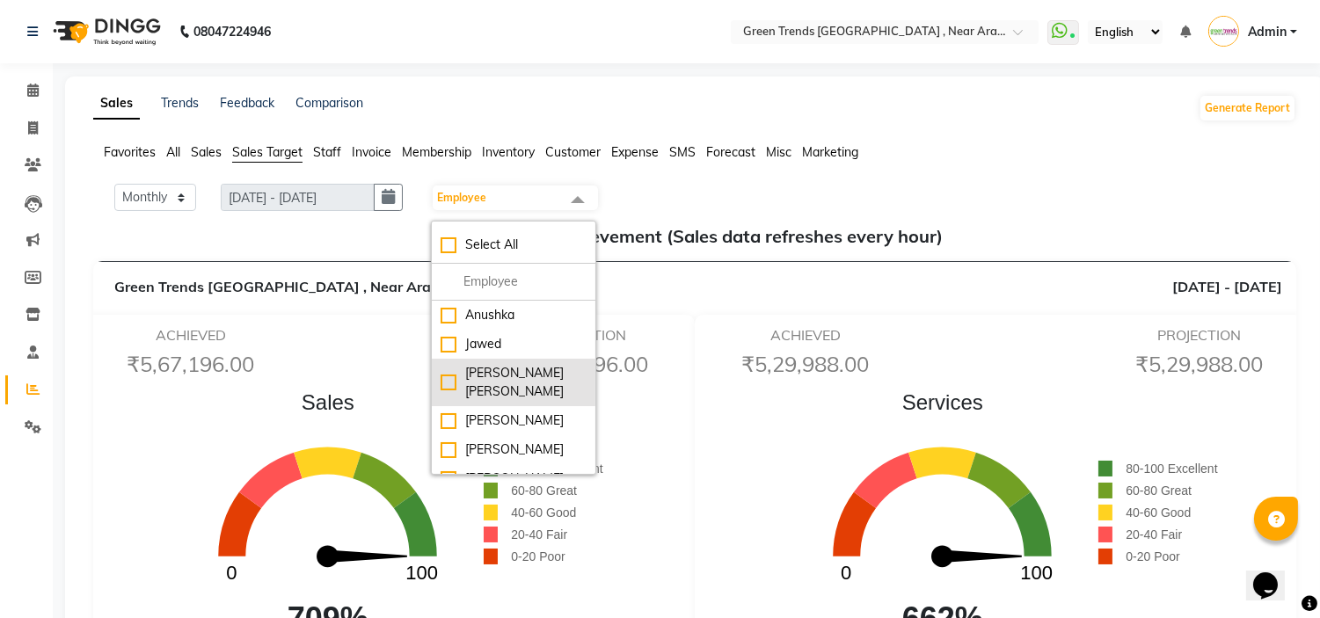
click at [522, 385] on li "[PERSON_NAME] [PERSON_NAME]" at bounding box center [514, 382] width 164 height 47
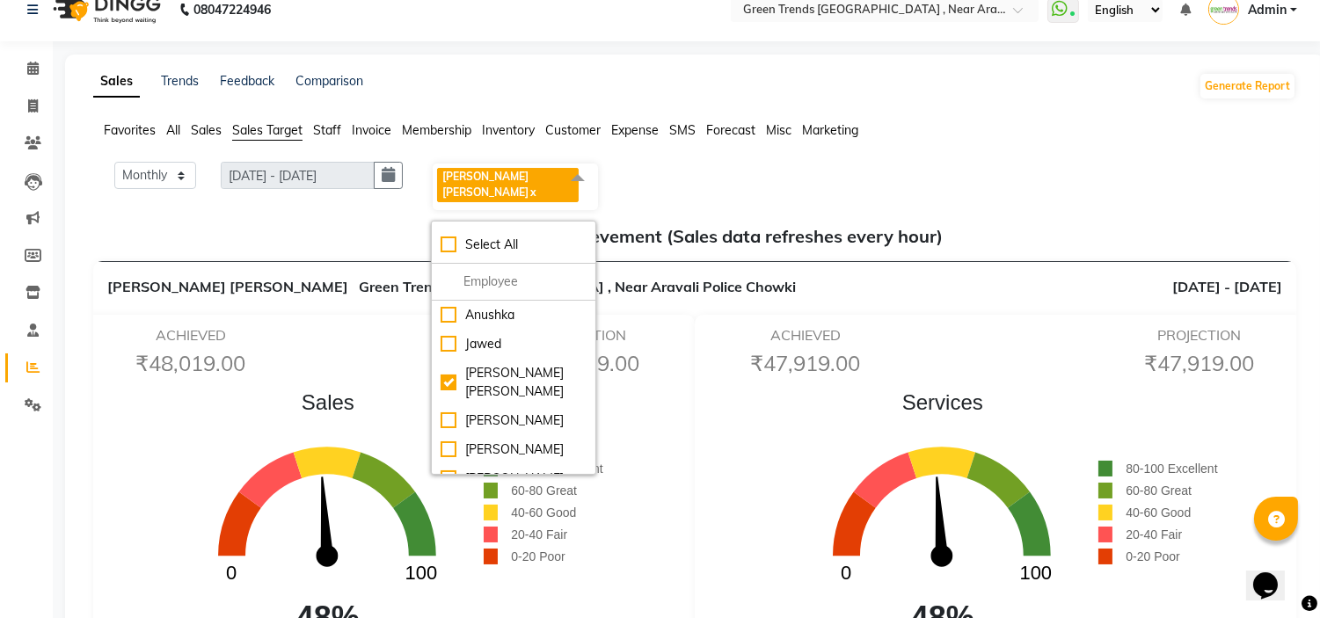
scroll to position [39, 0]
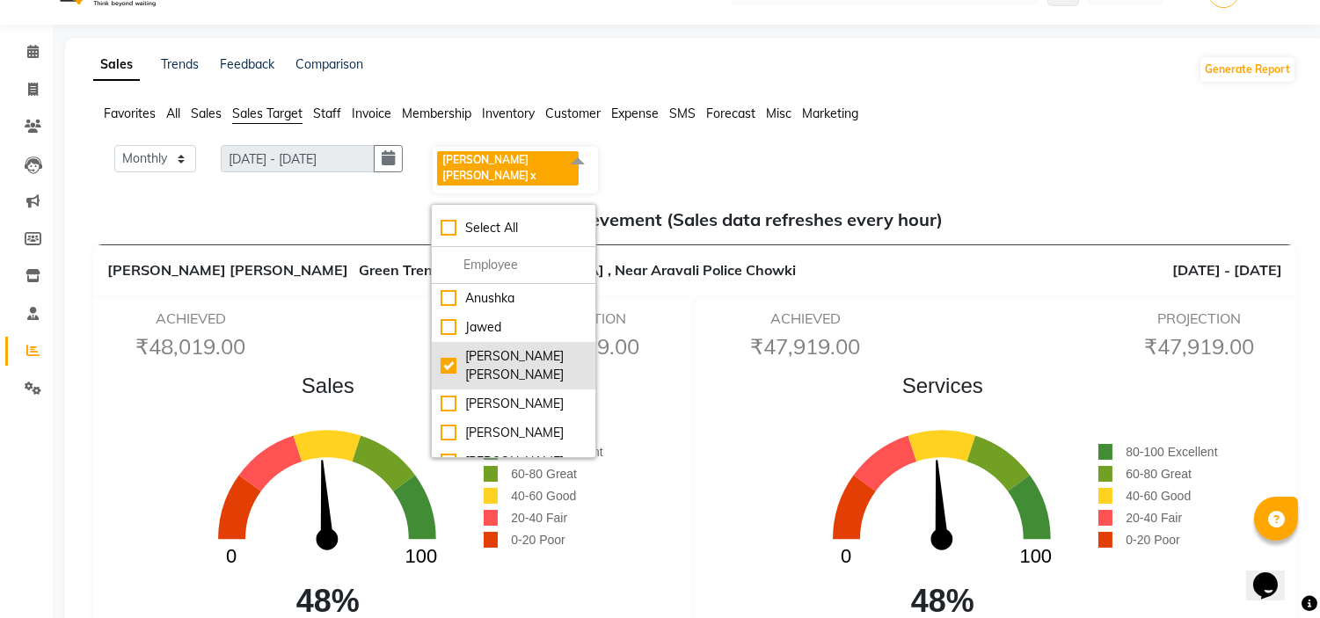
click at [566, 347] on div "[PERSON_NAME] [PERSON_NAME]" at bounding box center [514, 365] width 146 height 37
checkbox input "false"
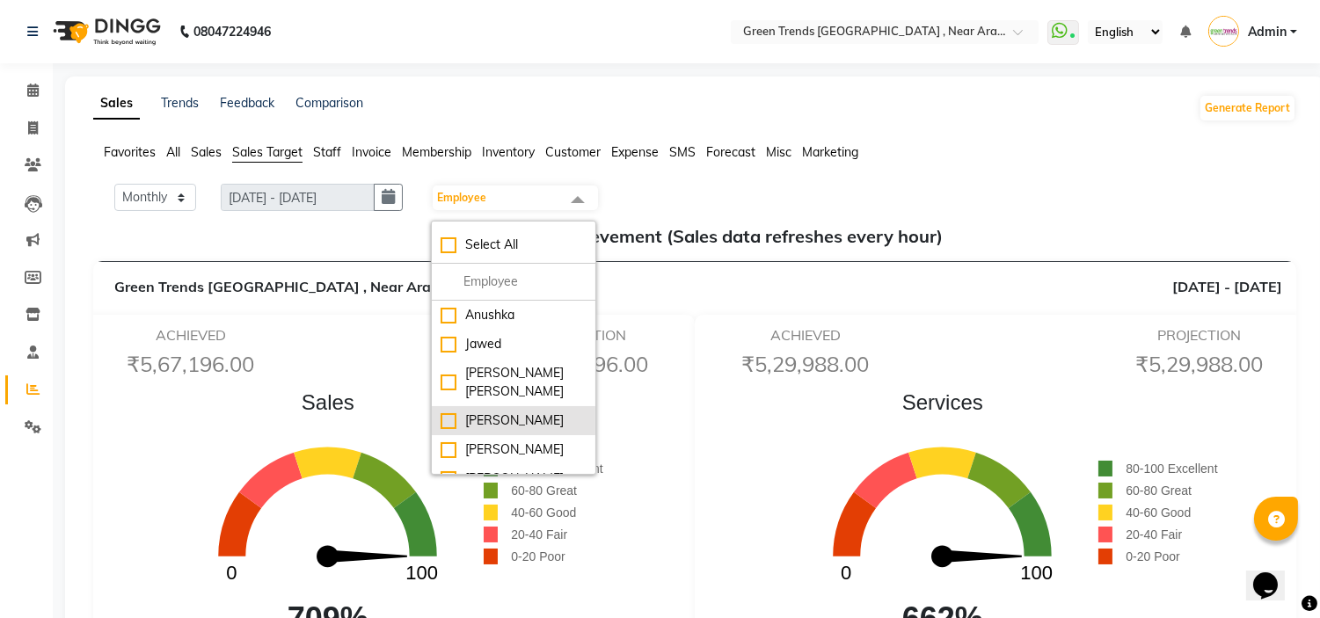
click at [540, 412] on div "[PERSON_NAME]" at bounding box center [514, 421] width 146 height 18
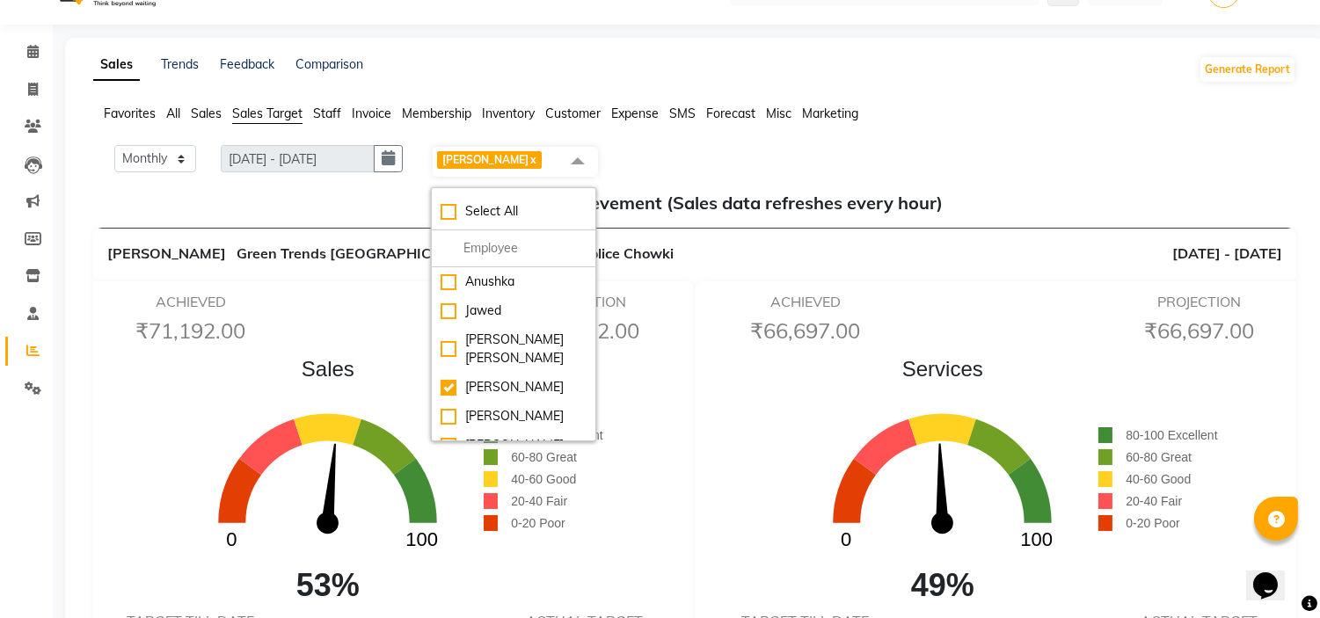
scroll to position [77, 0]
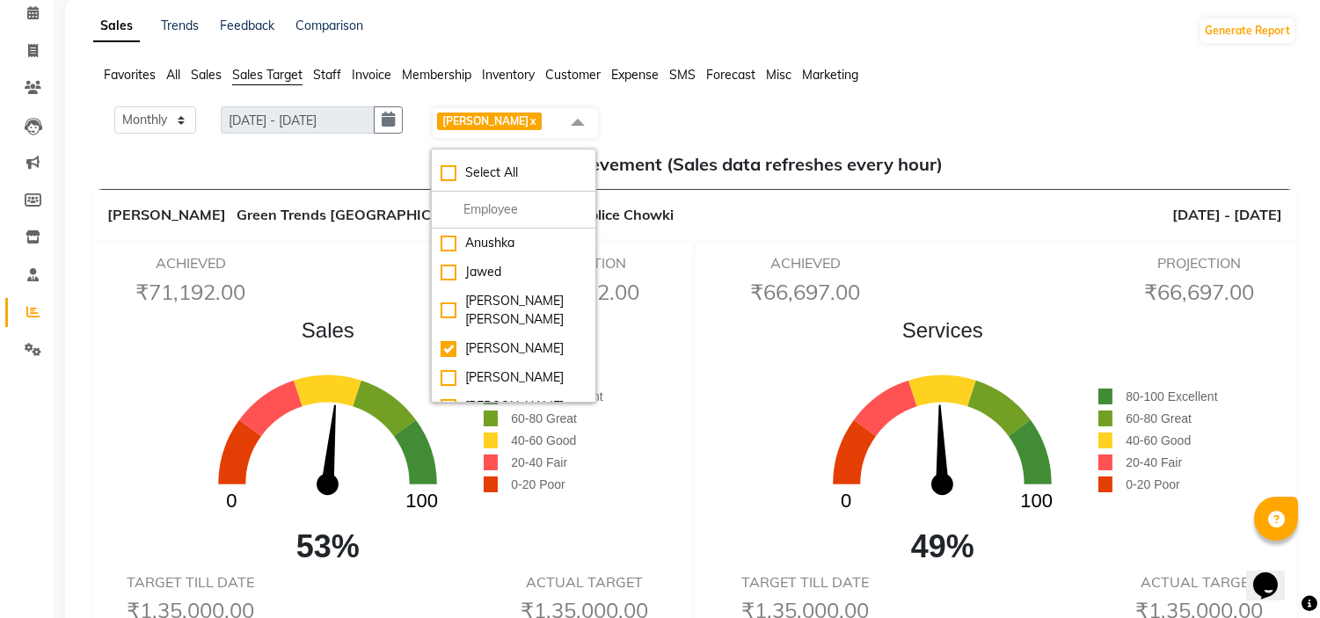
click at [645, 284] on h6 "₹71,192.00" at bounding box center [584, 293] width 171 height 26
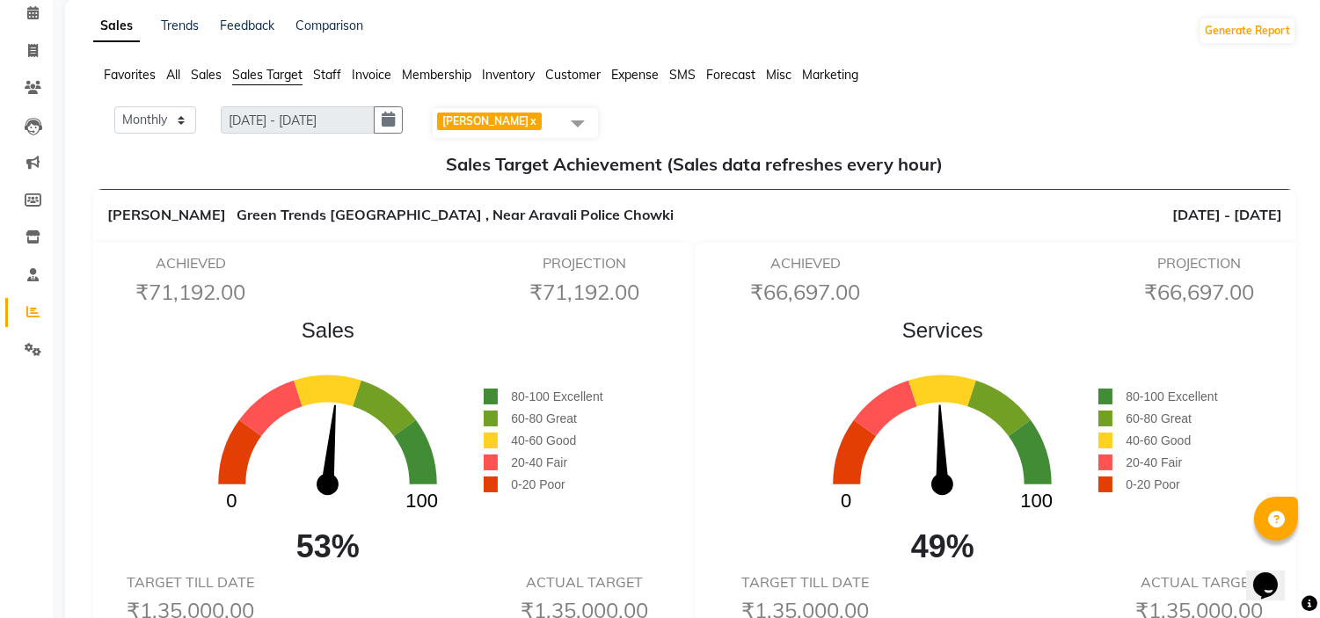
click at [645, 284] on h6 "₹71,192.00" at bounding box center [584, 293] width 171 height 26
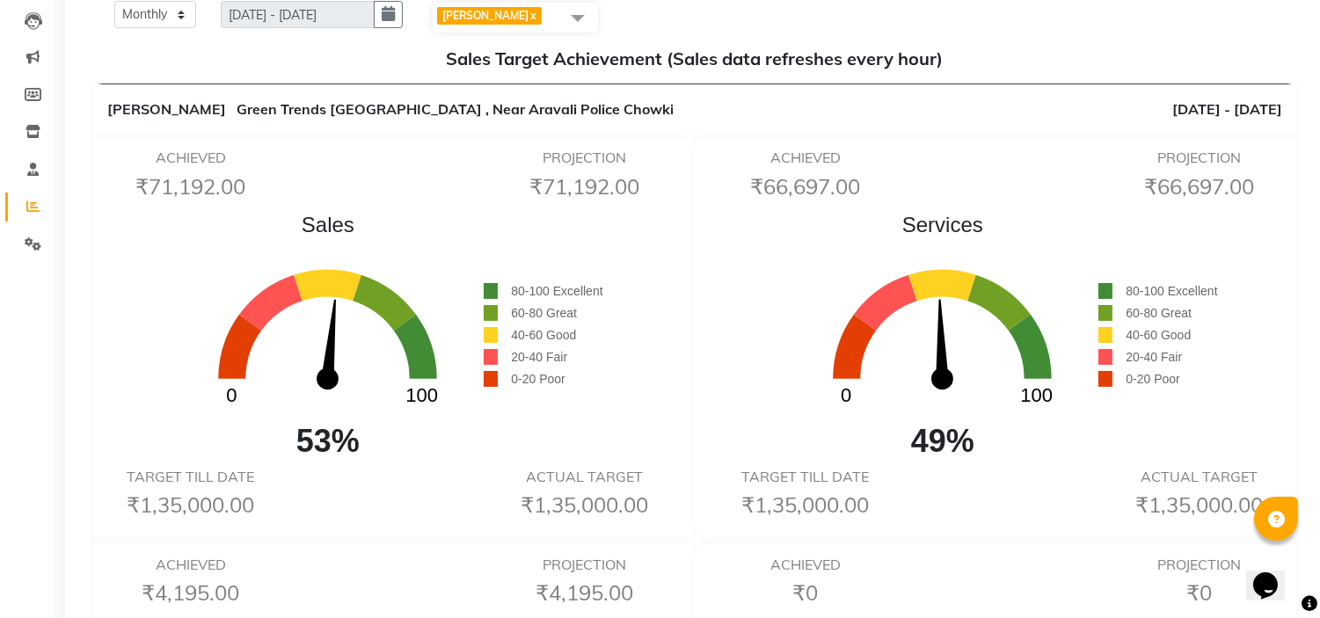
scroll to position [195, 0]
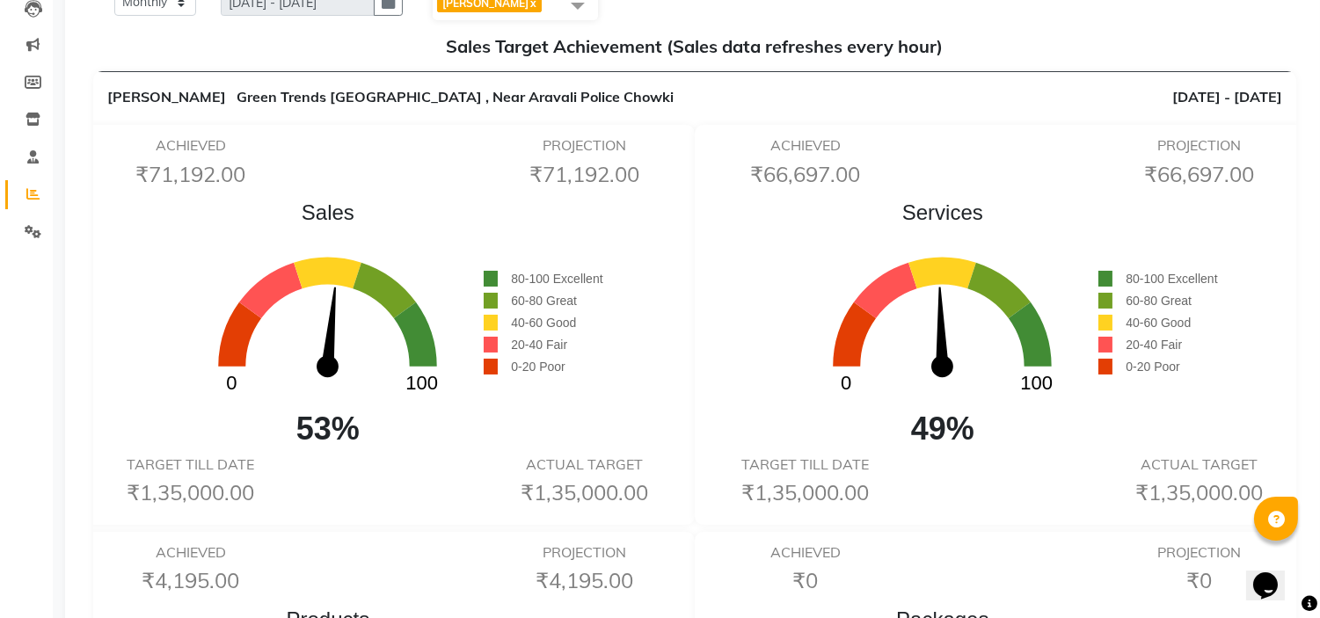
click at [593, 2] on span at bounding box center [577, 5] width 35 height 33
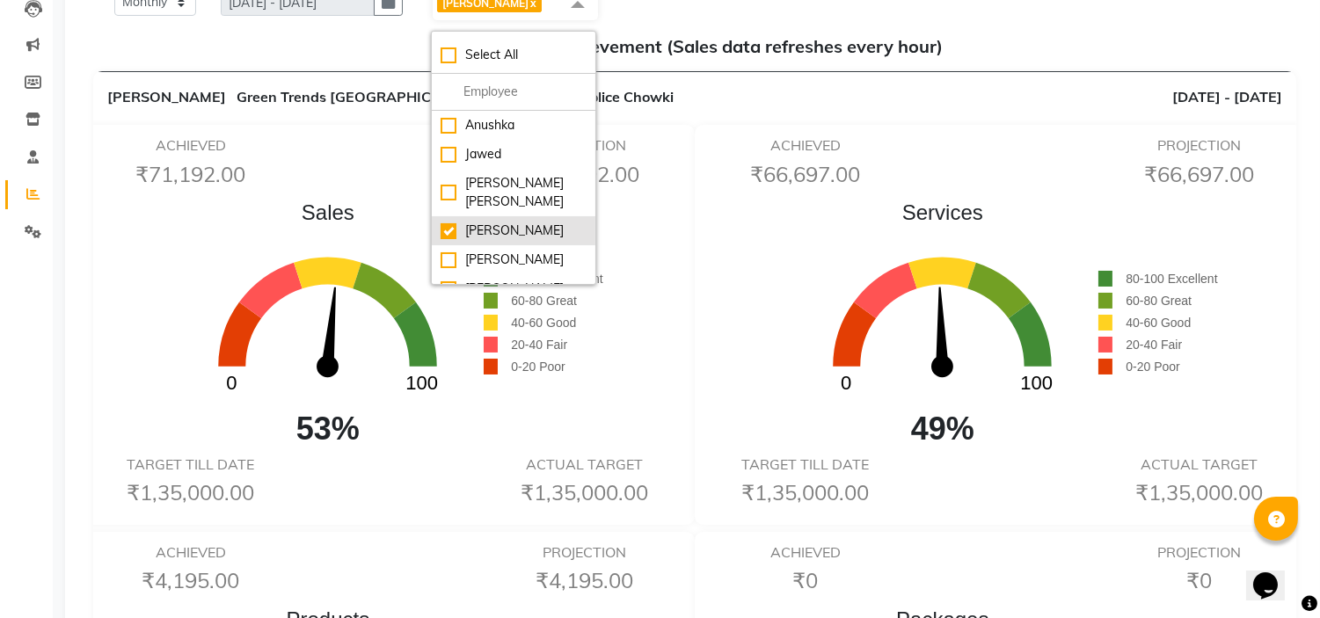
click at [522, 222] on div "[PERSON_NAME]" at bounding box center [514, 231] width 146 height 18
checkbox input "false"
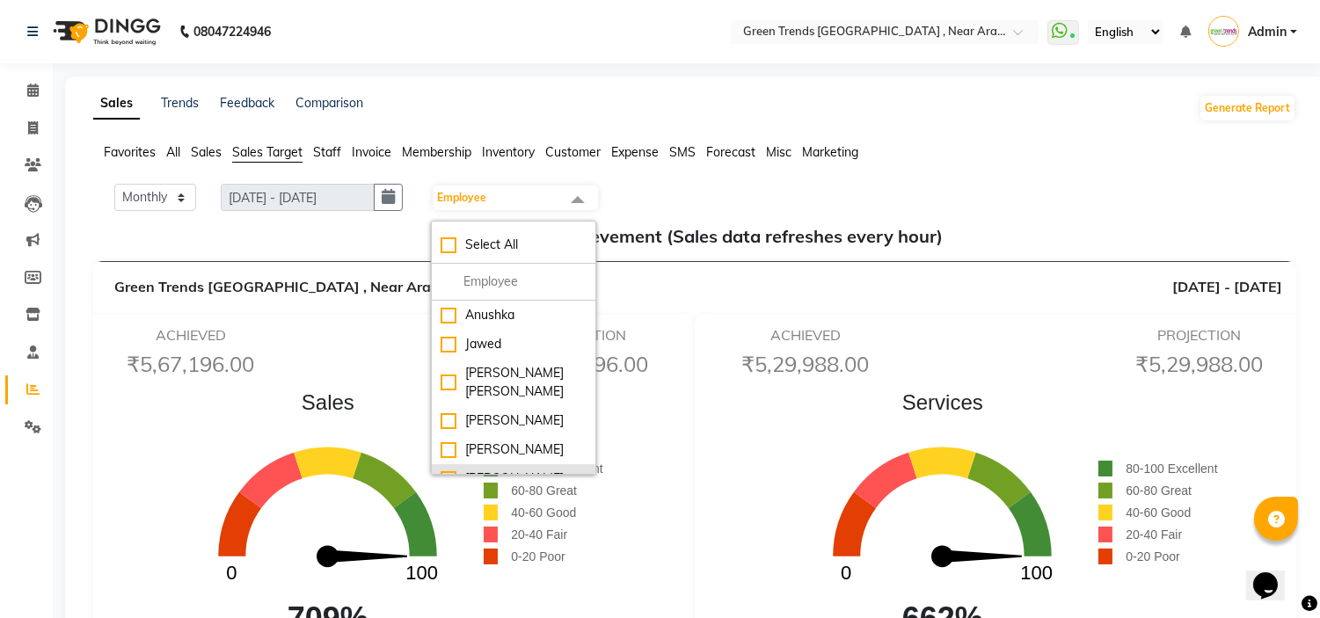
click at [522, 470] on div "[PERSON_NAME]" at bounding box center [514, 479] width 146 height 18
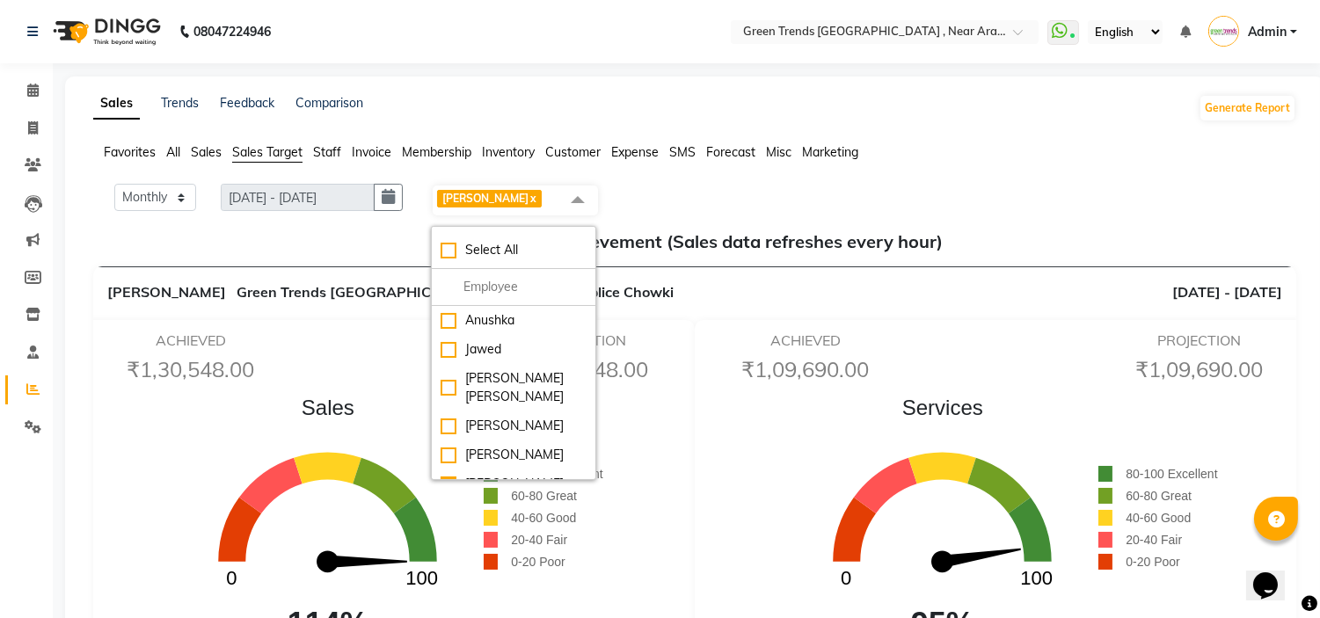
click at [919, 323] on div "ACHIEVED ₹1,09,690.00 PROJECTION ₹1,09,690.00 Services 0 100 95% 80-100 Excelle…" at bounding box center [1002, 520] width 615 height 400
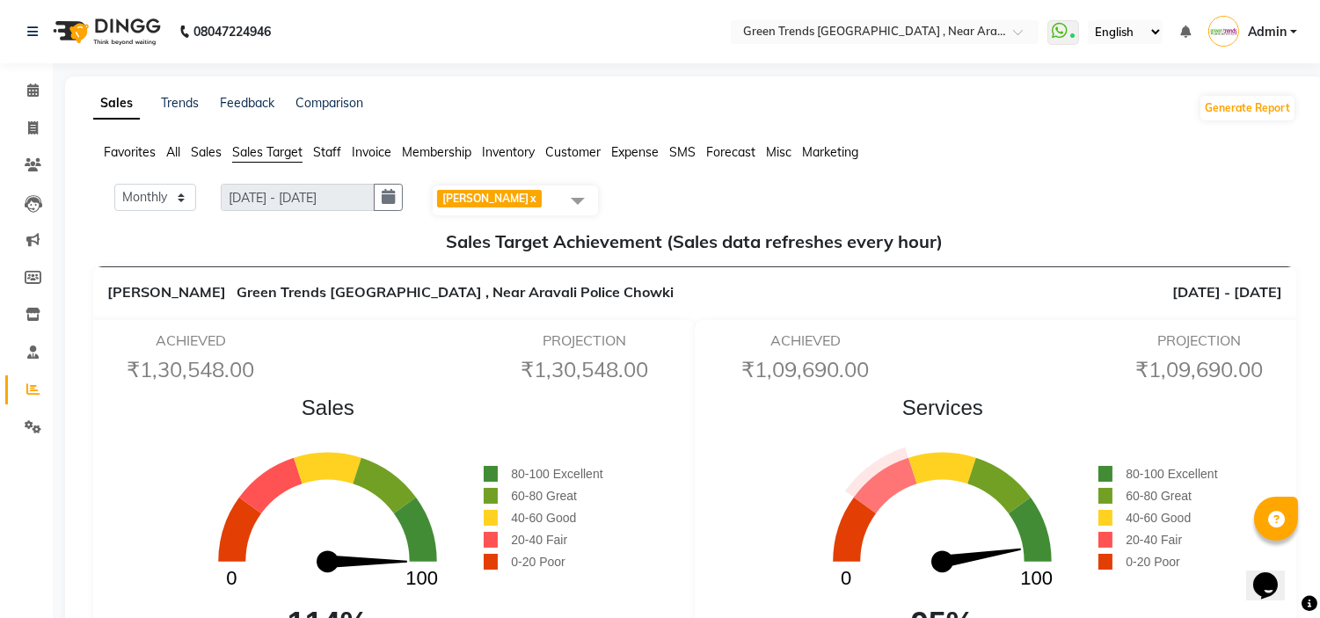
drag, startPoint x: 1333, startPoint y: 436, endPoint x: 876, endPoint y: 495, distance: 461.2
click at [876, 495] on icon at bounding box center [885, 485] width 63 height 55
click at [802, 471] on icon "0 100" at bounding box center [942, 530] width 312 height 203
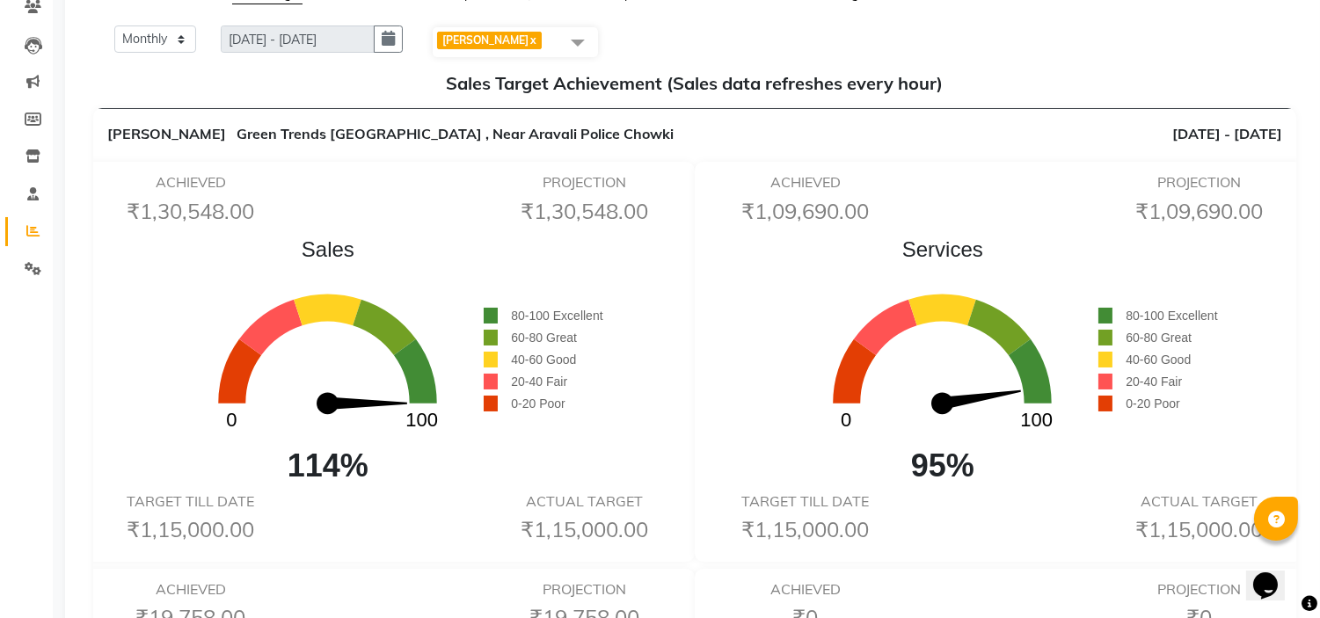
scroll to position [156, 0]
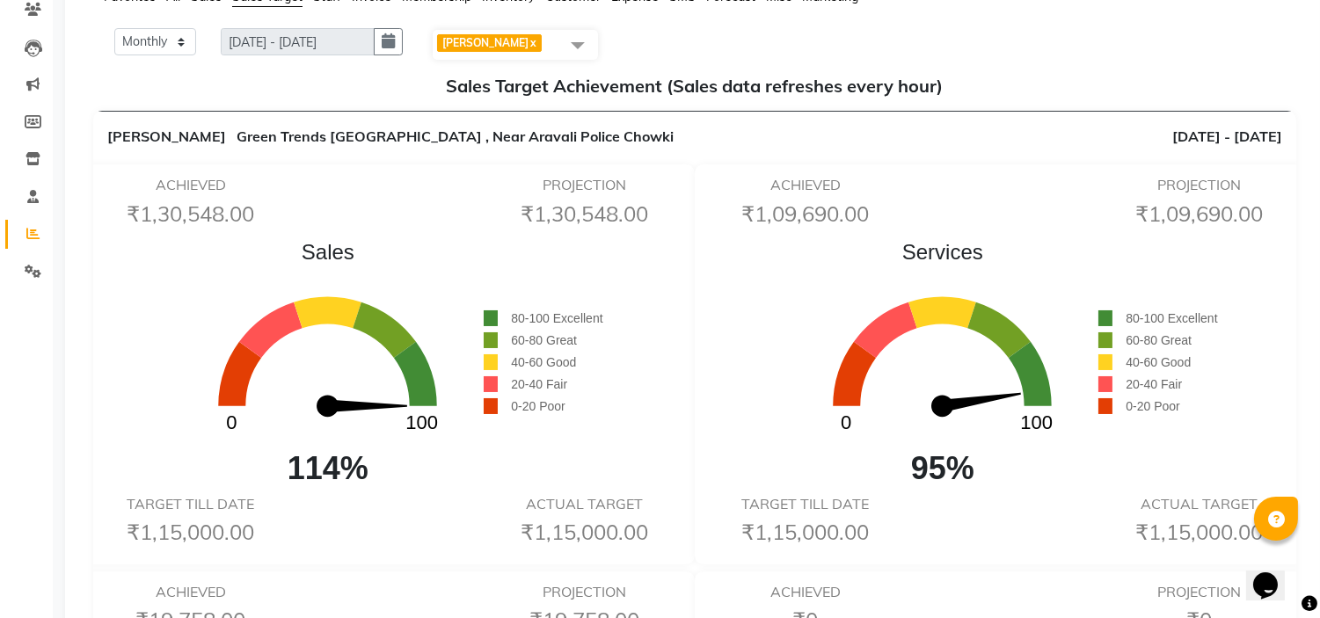
click at [582, 35] on span at bounding box center [577, 44] width 35 height 33
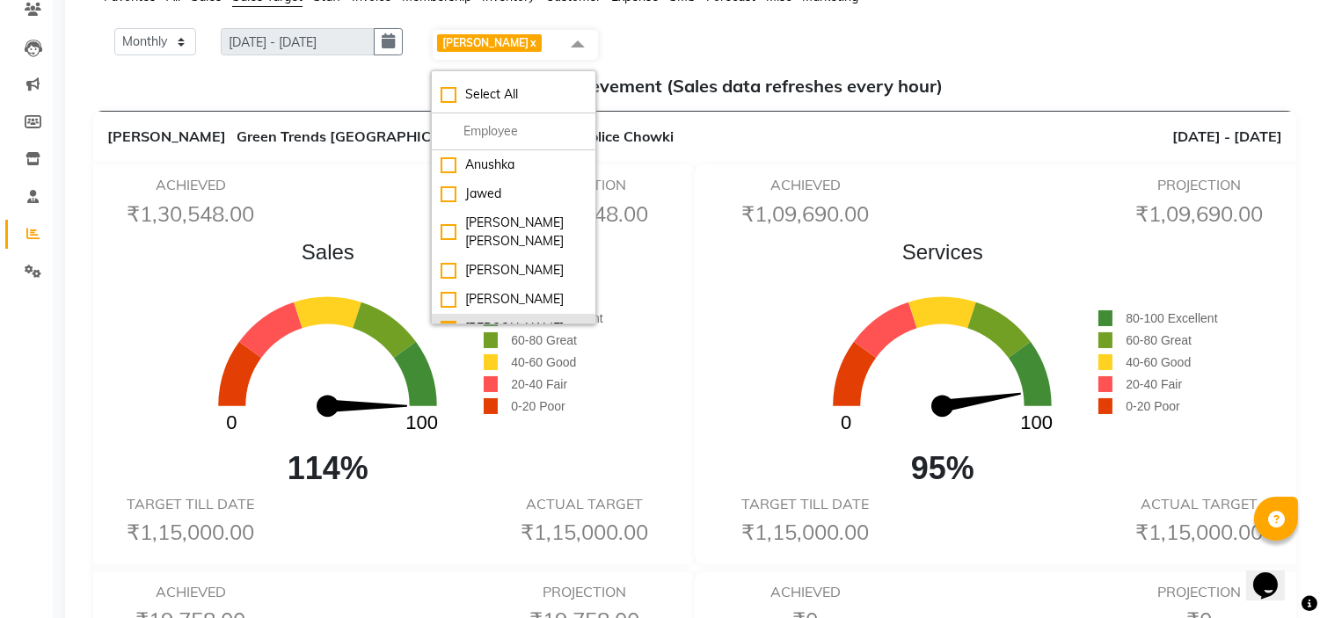
click at [493, 319] on div "[PERSON_NAME]" at bounding box center [514, 328] width 146 height 18
checkbox input "false"
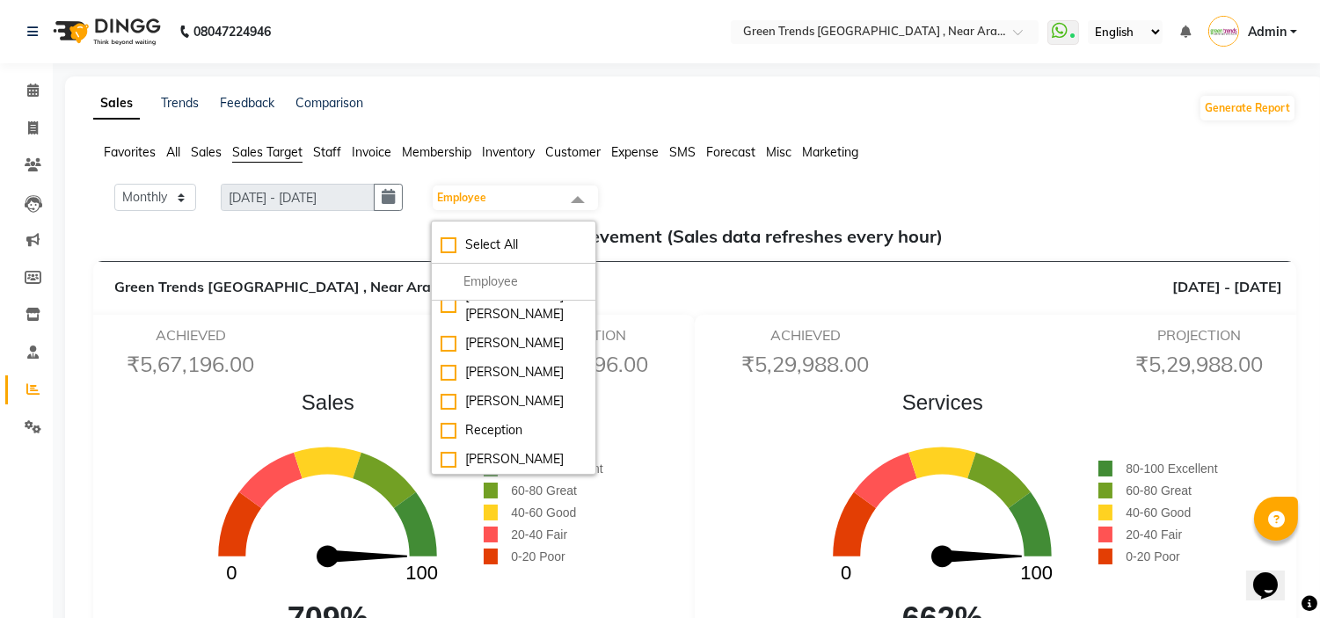
scroll to position [117, 0]
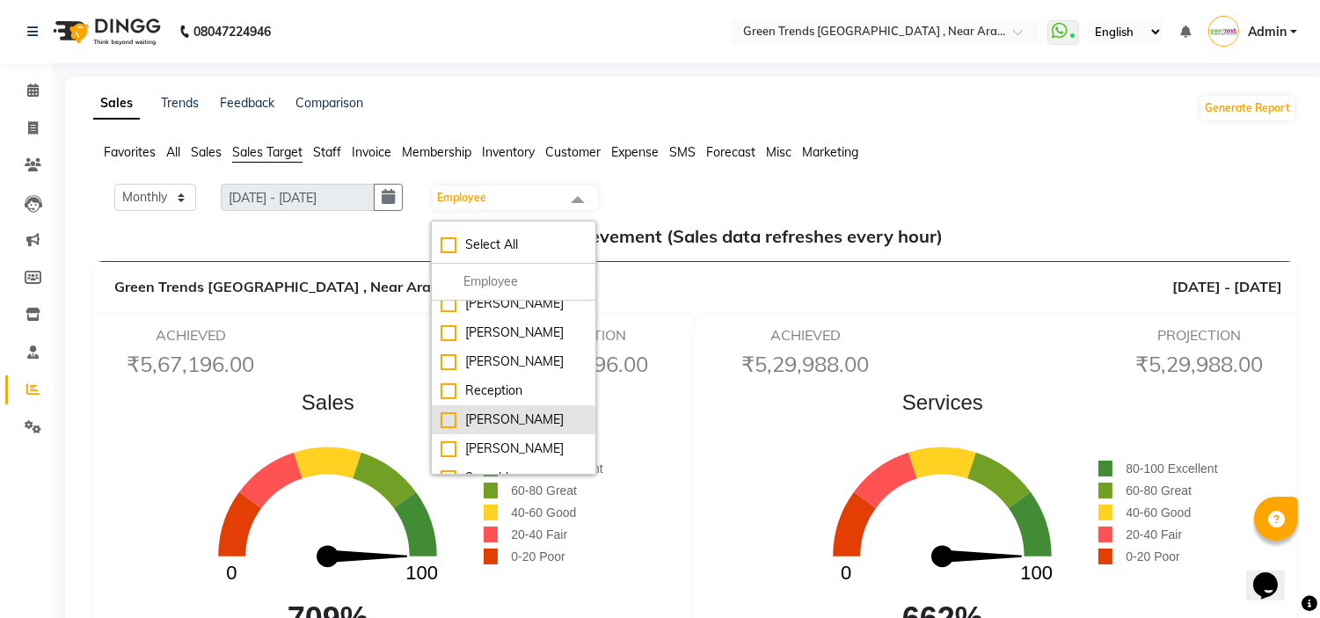
click at [478, 411] on div "[PERSON_NAME]" at bounding box center [514, 420] width 146 height 18
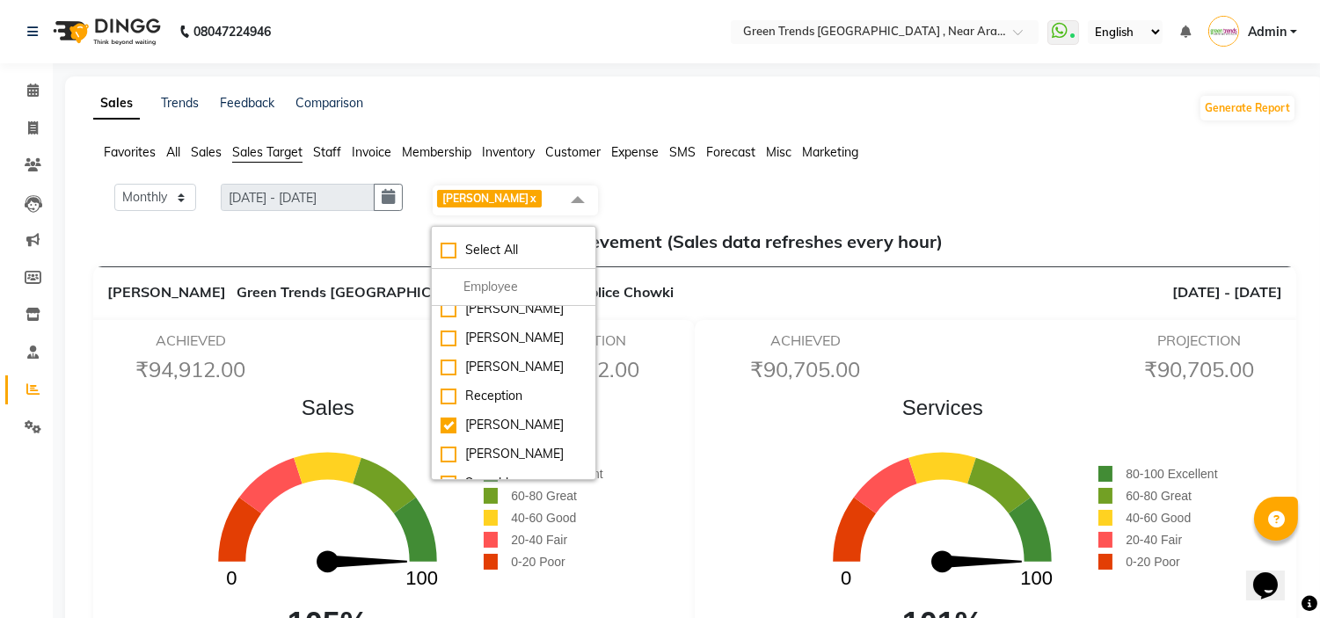
click at [709, 376] on div "ACHIEVED ₹90,705.00" at bounding box center [805, 360] width 197 height 56
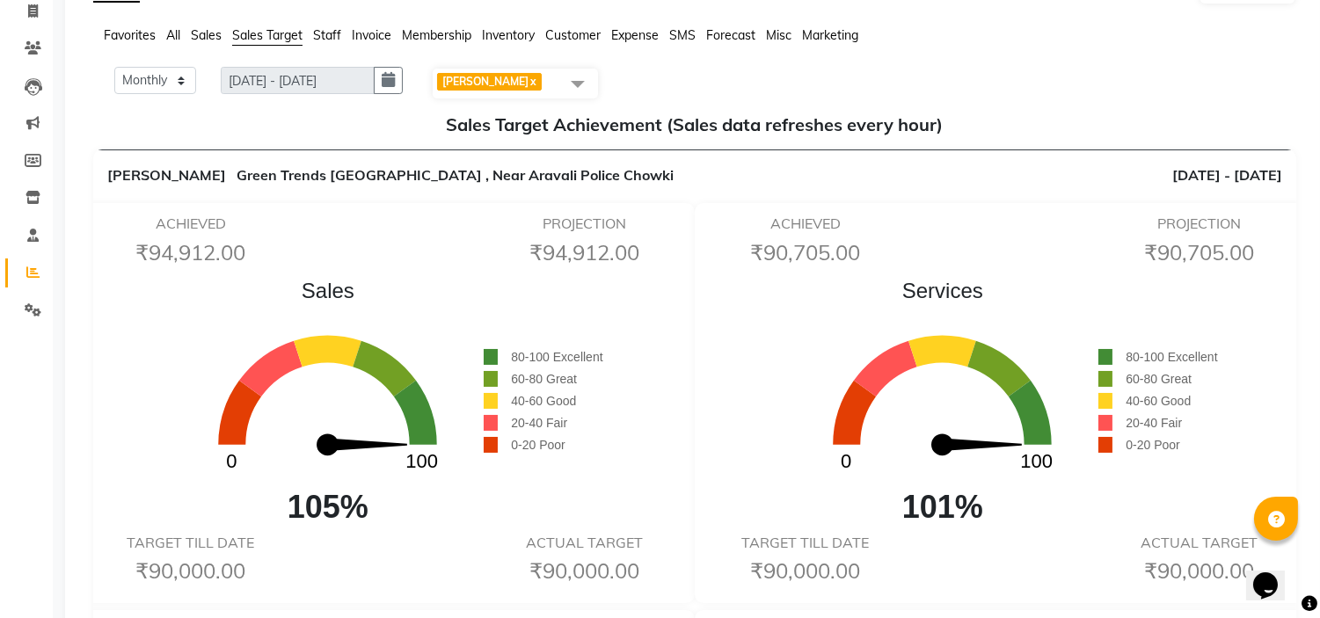
click at [591, 85] on span at bounding box center [577, 83] width 35 height 33
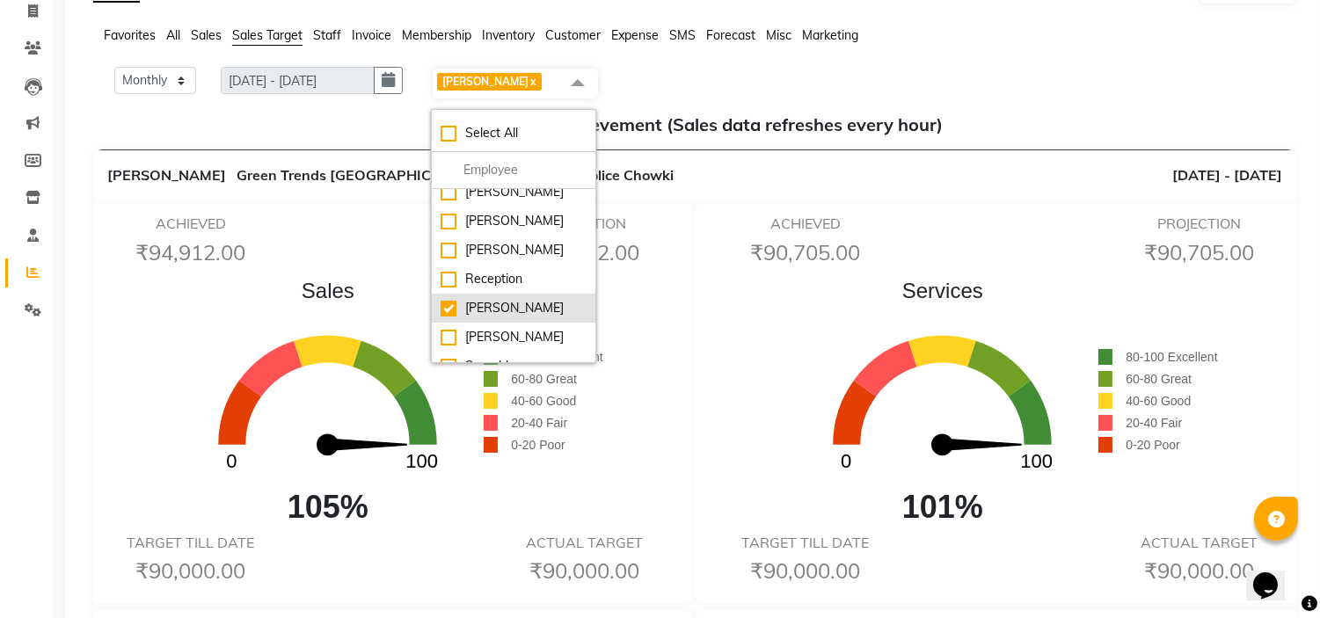
click at [545, 299] on div "[PERSON_NAME]" at bounding box center [514, 308] width 146 height 18
checkbox input "false"
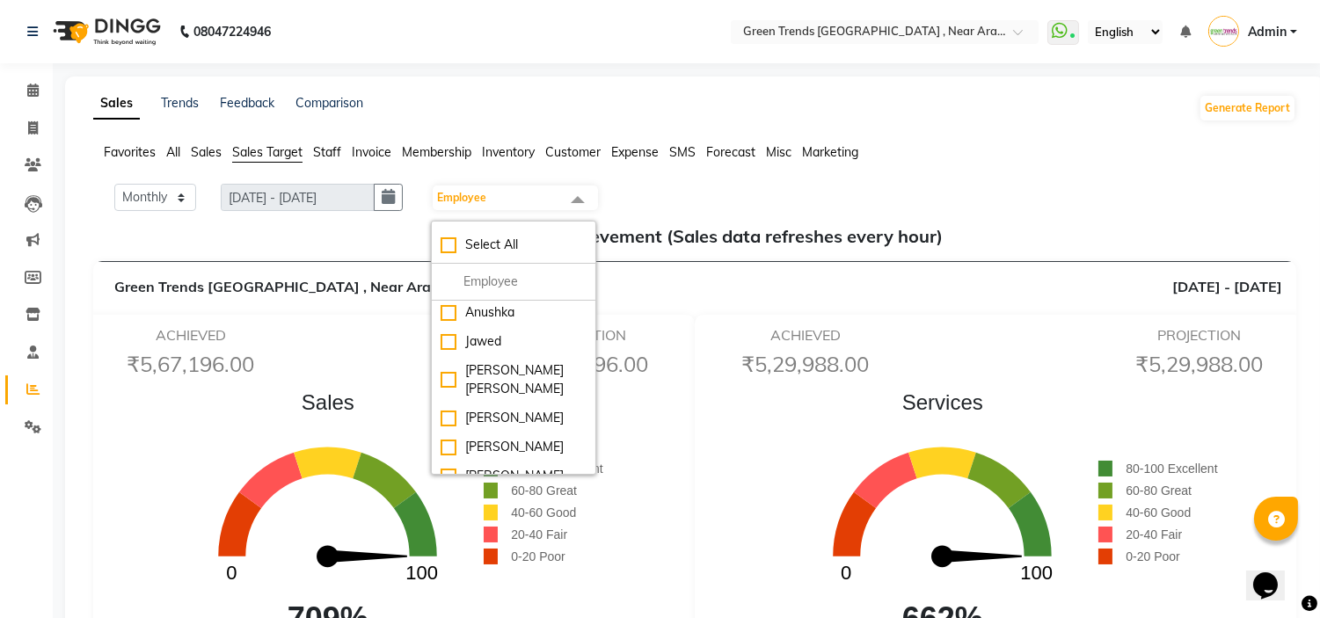
scroll to position [0, 0]
click at [520, 357] on li "Jawed" at bounding box center [514, 344] width 164 height 29
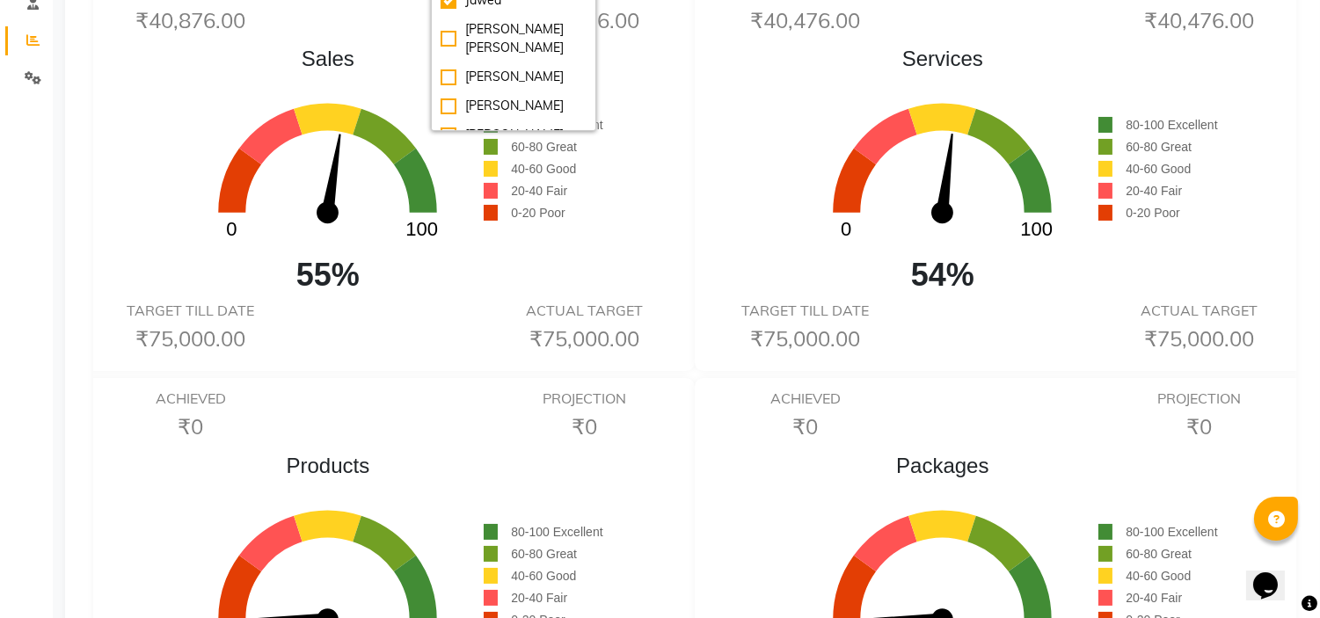
scroll to position [352, 0]
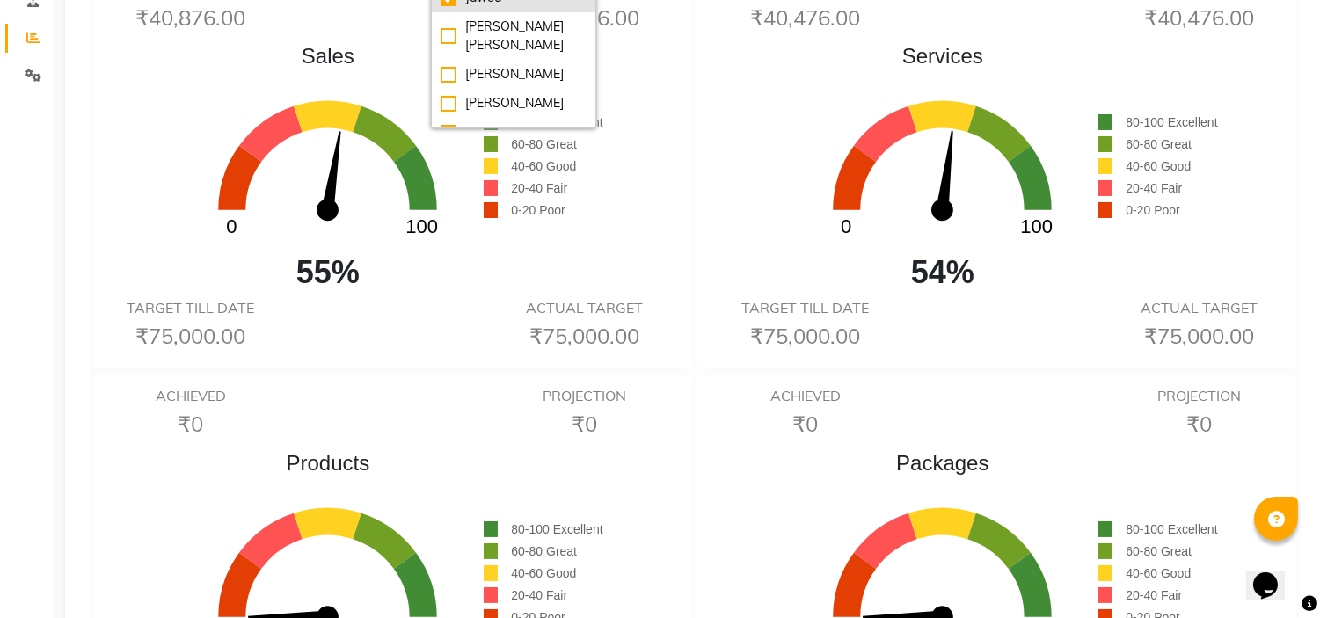
checkbox input "false"
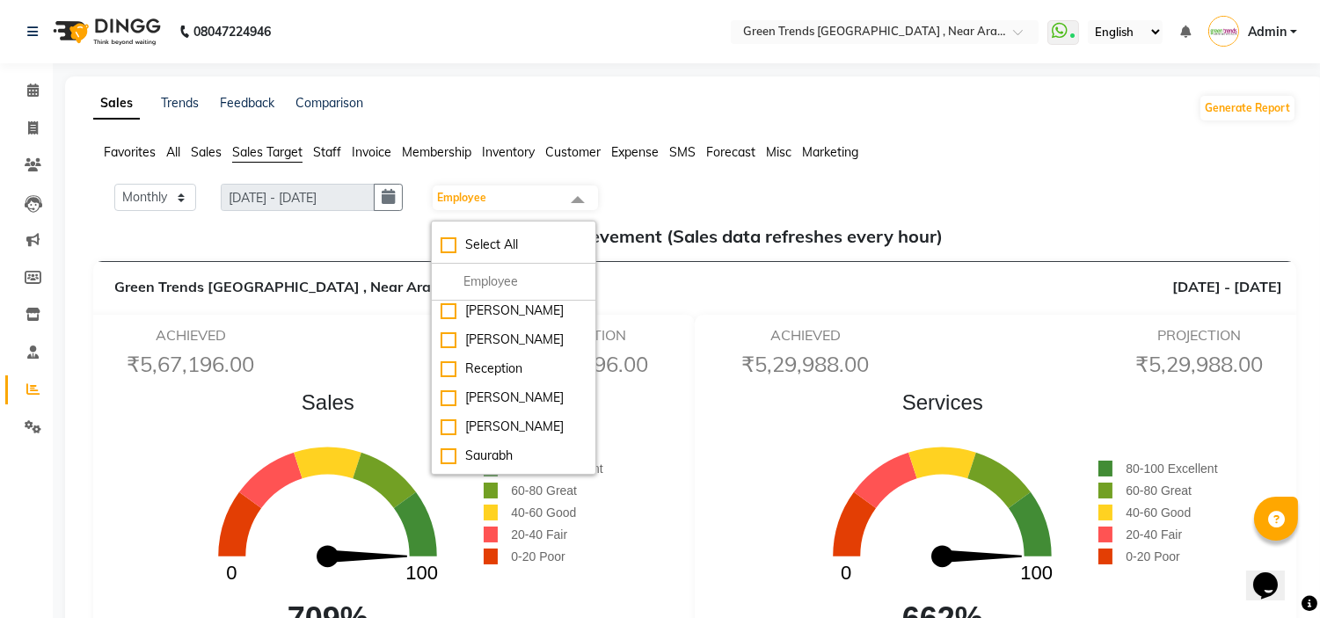
scroll to position [145, 0]
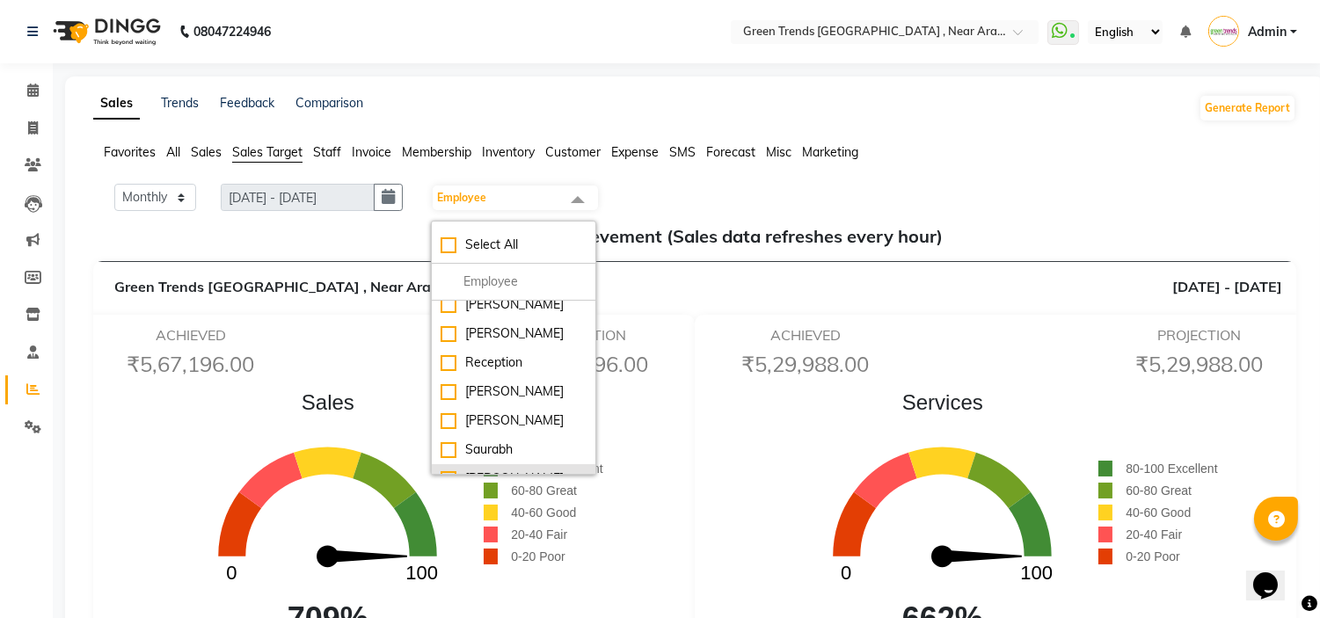
click at [558, 470] on div "[PERSON_NAME]" at bounding box center [514, 479] width 146 height 18
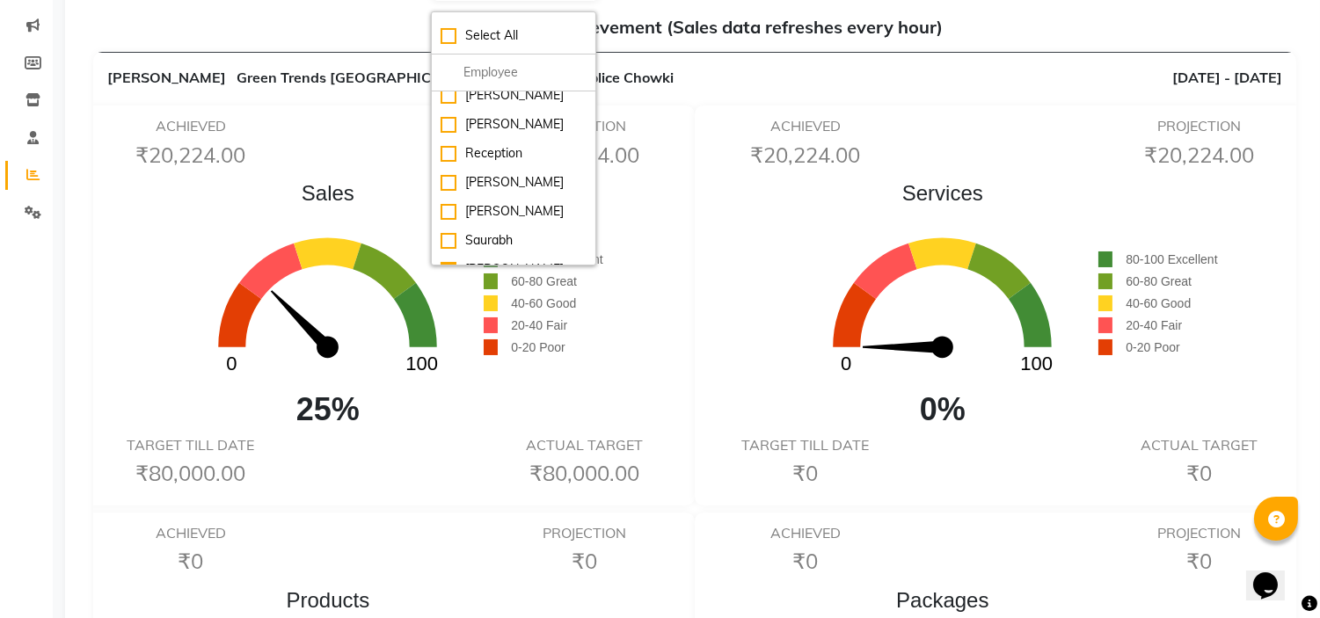
scroll to position [195, 0]
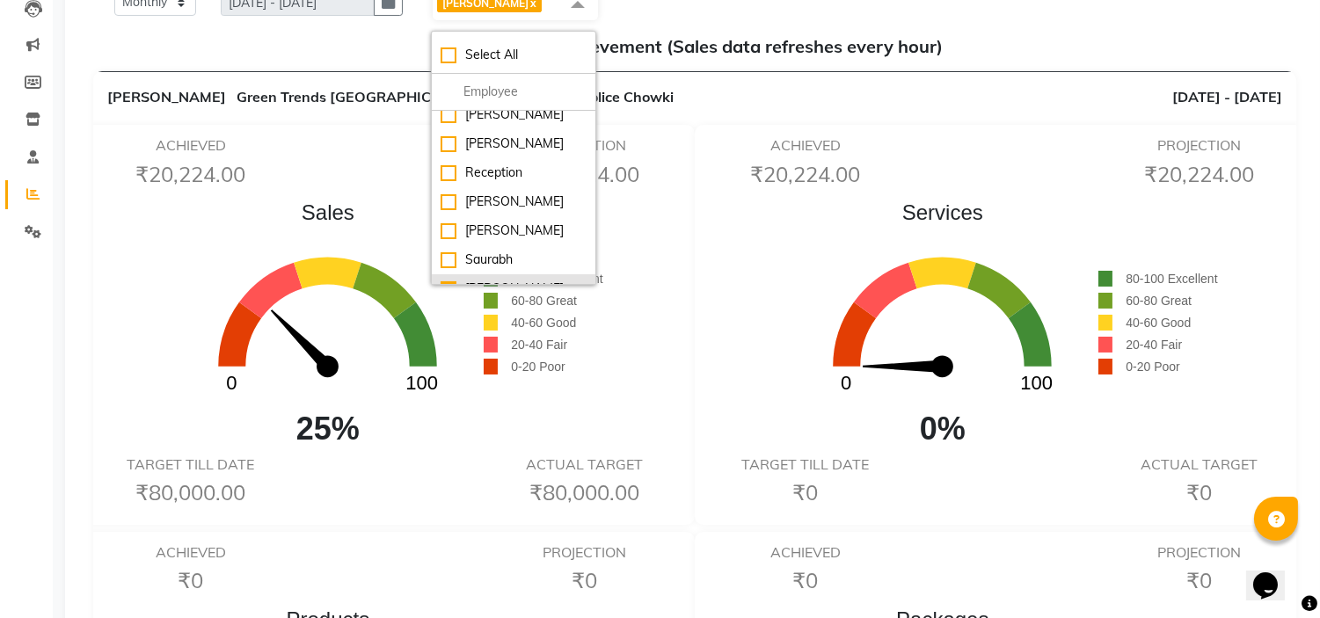
click at [487, 280] on div "[PERSON_NAME]" at bounding box center [514, 289] width 146 height 18
checkbox input "false"
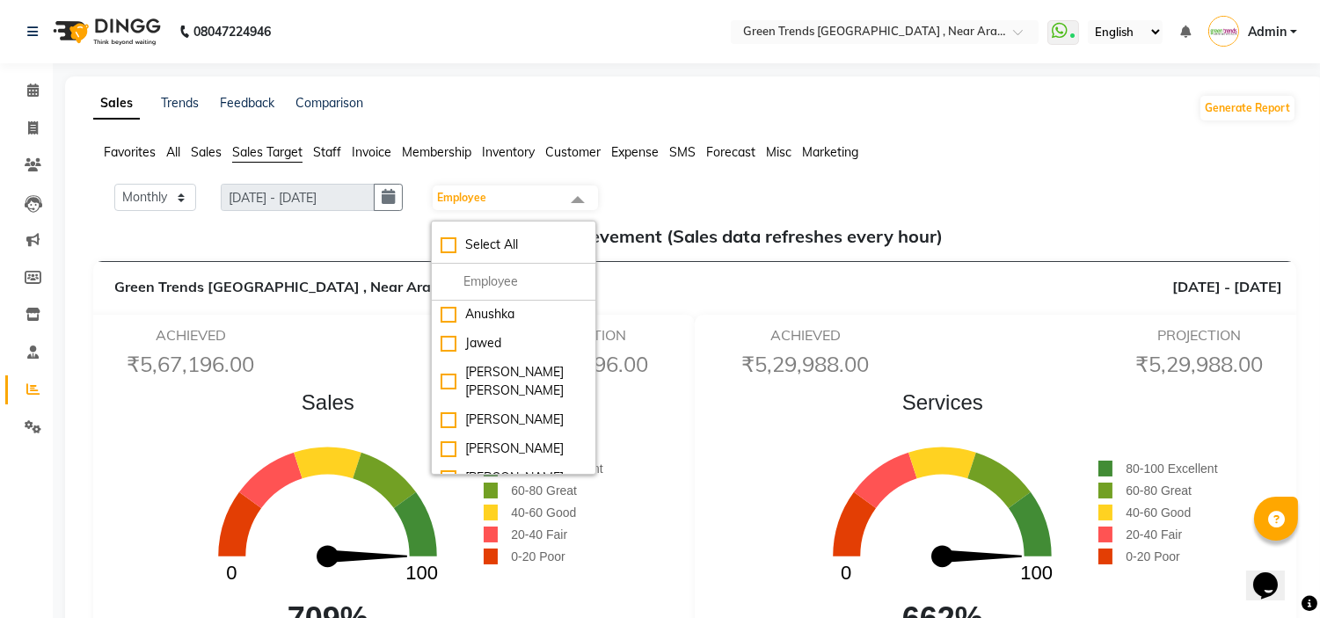
scroll to position [0, 0]
click at [529, 315] on div "Anushka" at bounding box center [514, 315] width 146 height 18
checkbox input "true"
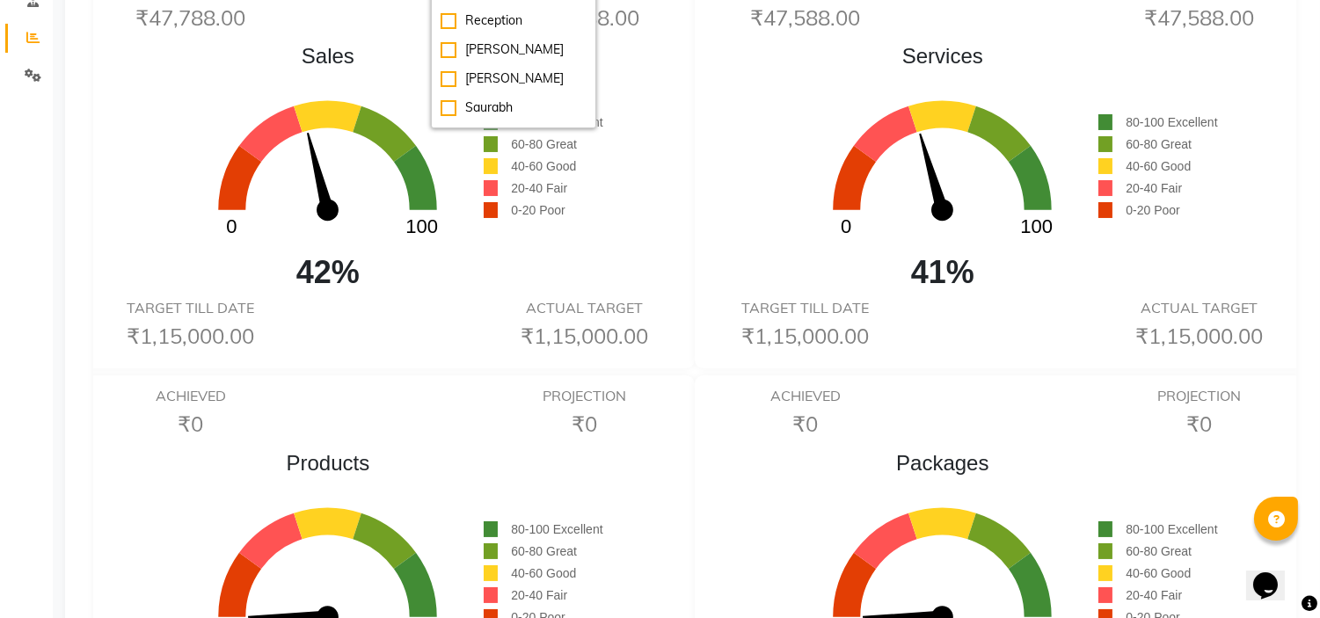
scroll to position [145, 0]
click at [539, 65] on div "[PERSON_NAME]" at bounding box center [514, 74] width 146 height 18
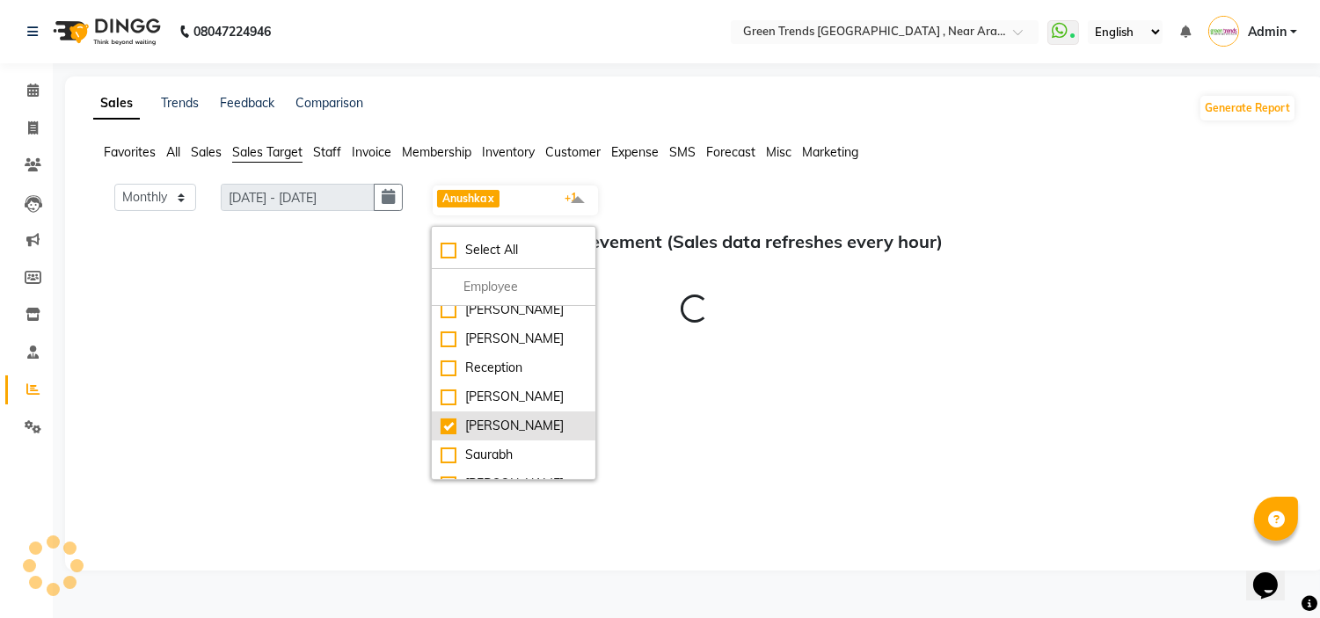
scroll to position [0, 0]
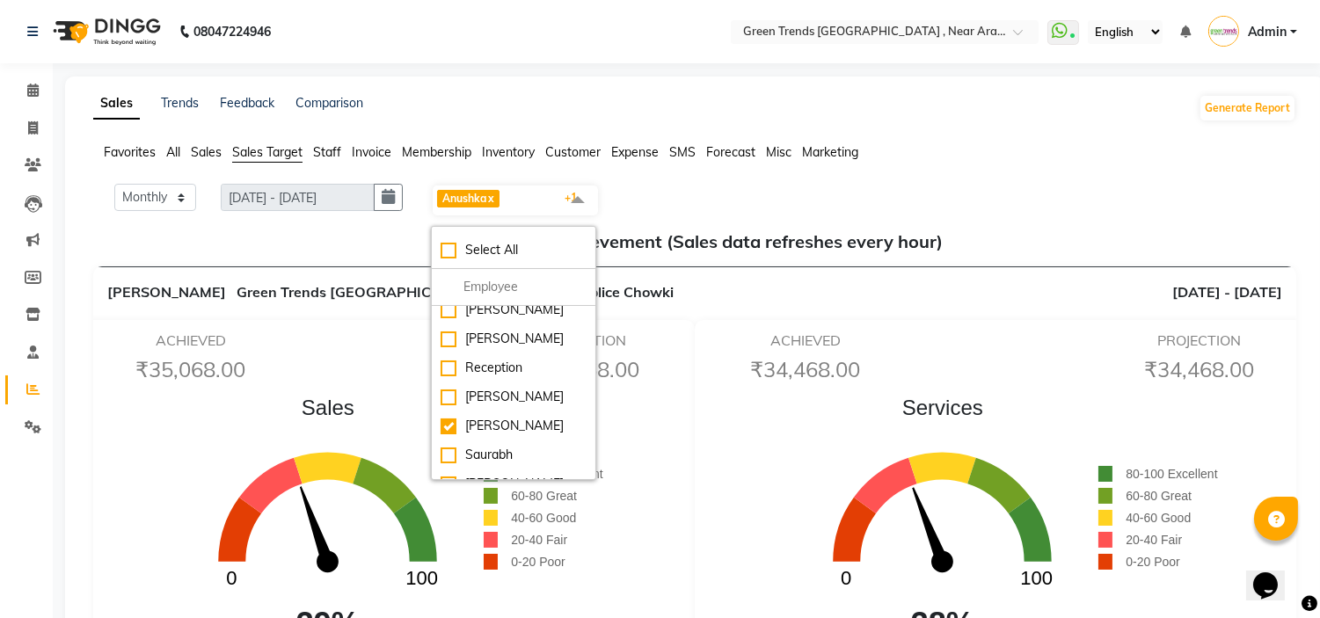
click at [494, 196] on link "x" at bounding box center [490, 198] width 8 height 13
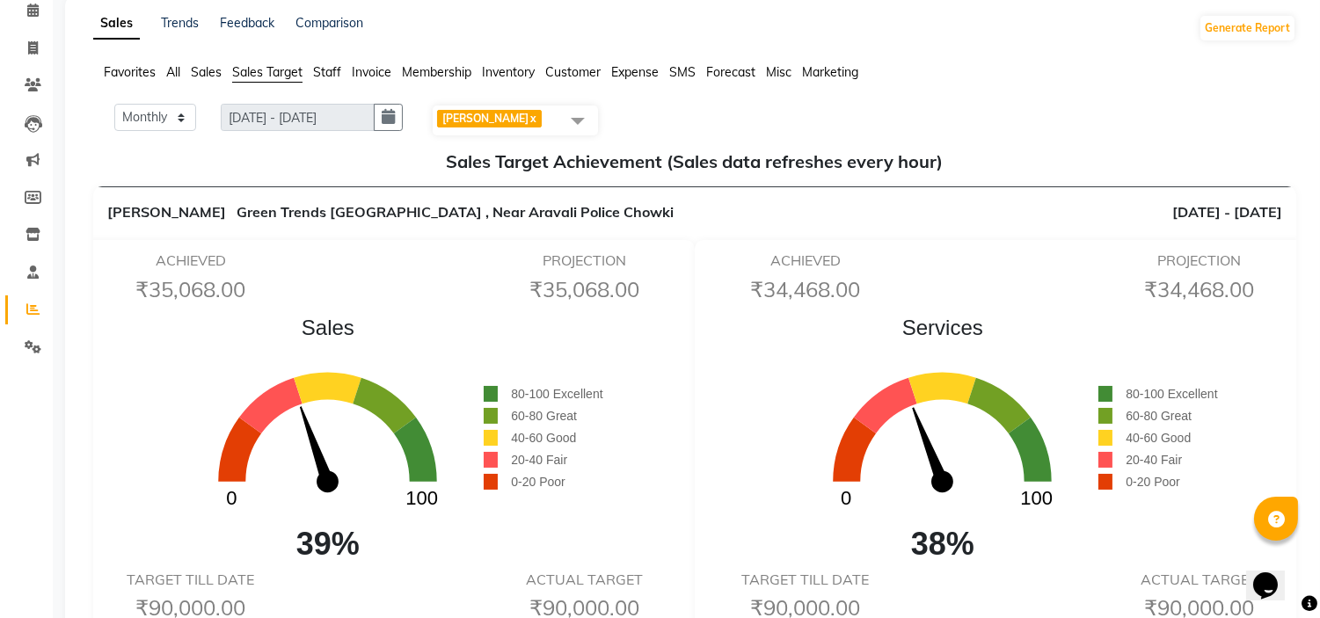
scroll to position [77, 0]
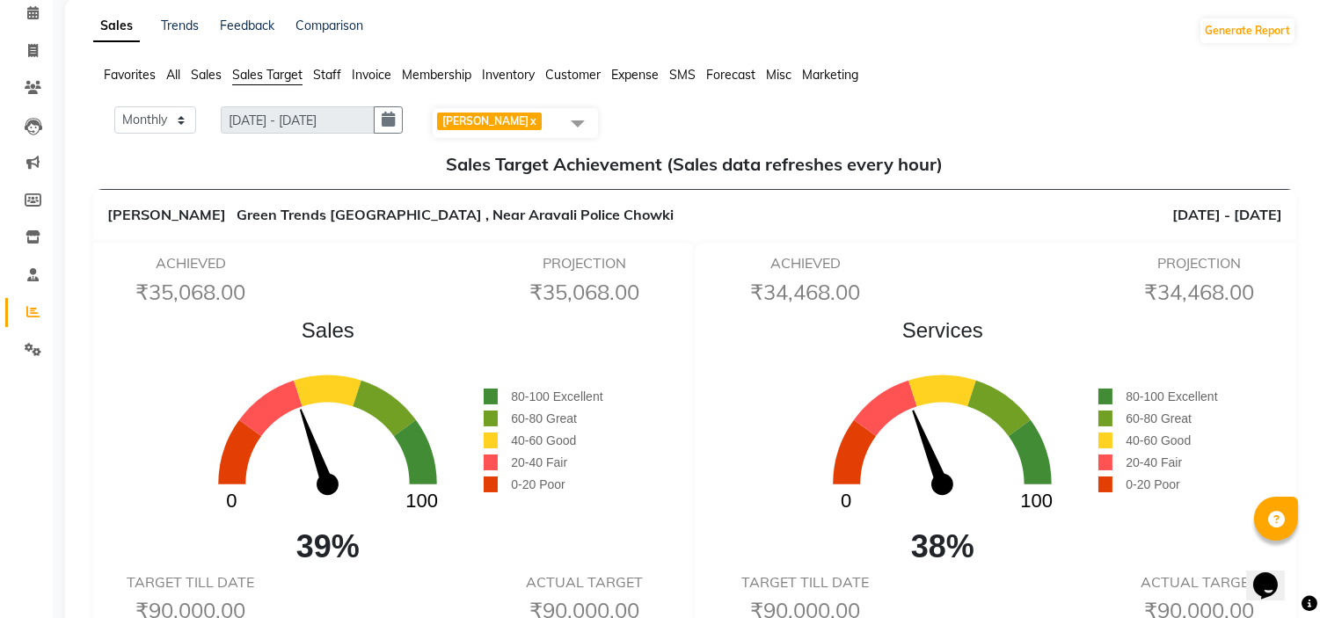
click at [591, 112] on span at bounding box center [577, 122] width 35 height 33
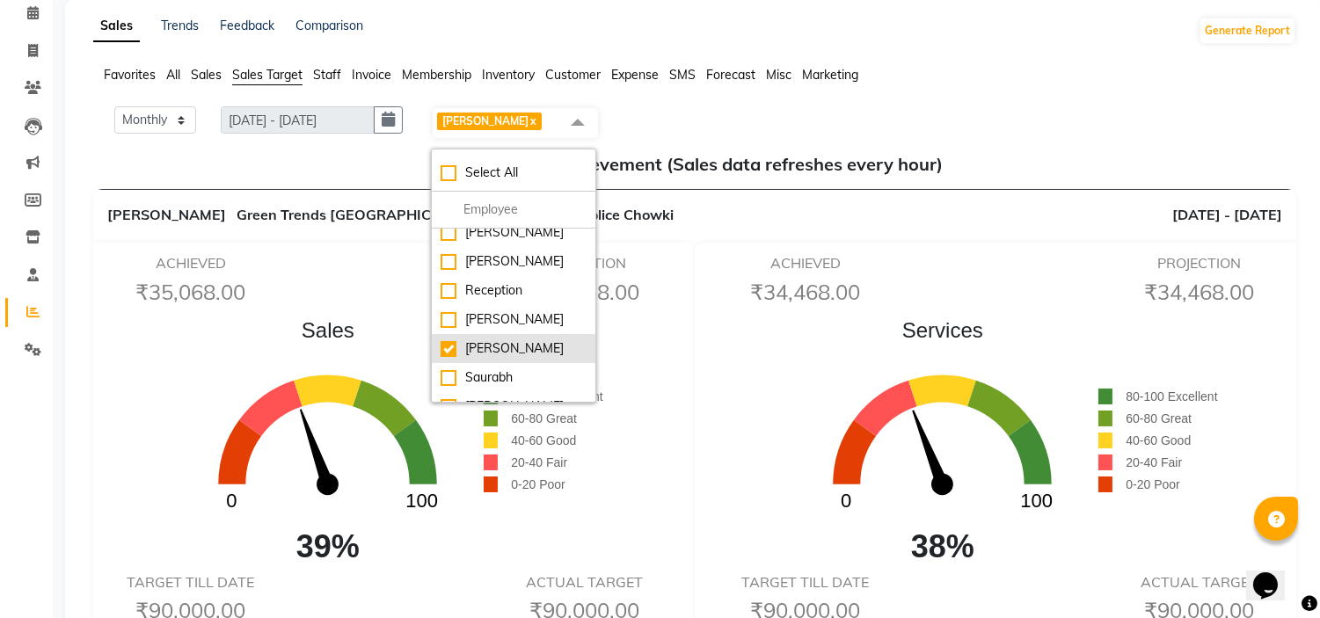
click at [484, 340] on div "[PERSON_NAME]" at bounding box center [514, 349] width 146 height 18
checkbox input "false"
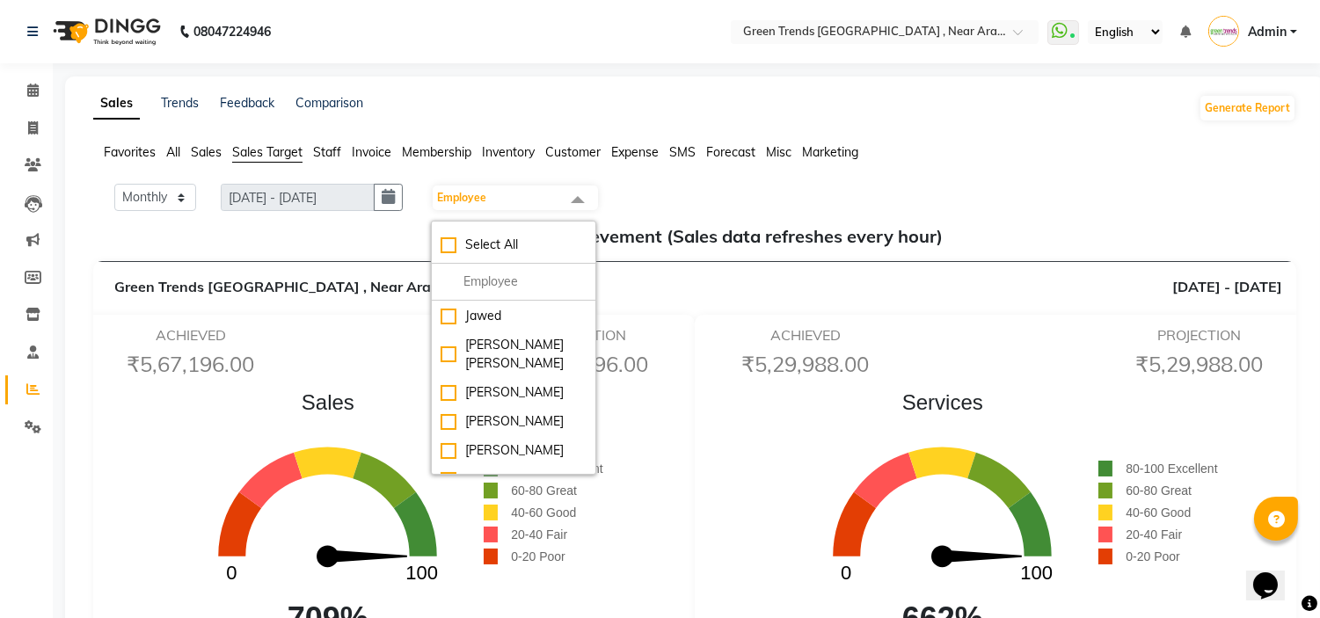
scroll to position [0, 0]
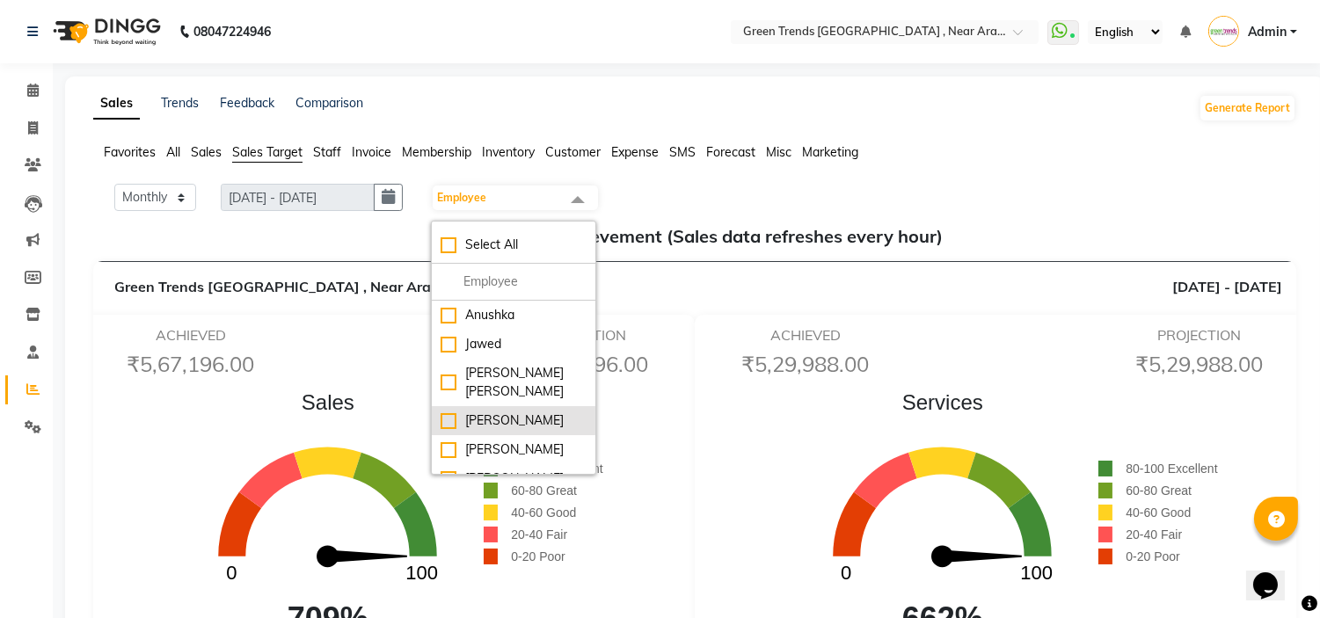
click at [499, 412] on div "[PERSON_NAME]" at bounding box center [514, 421] width 146 height 18
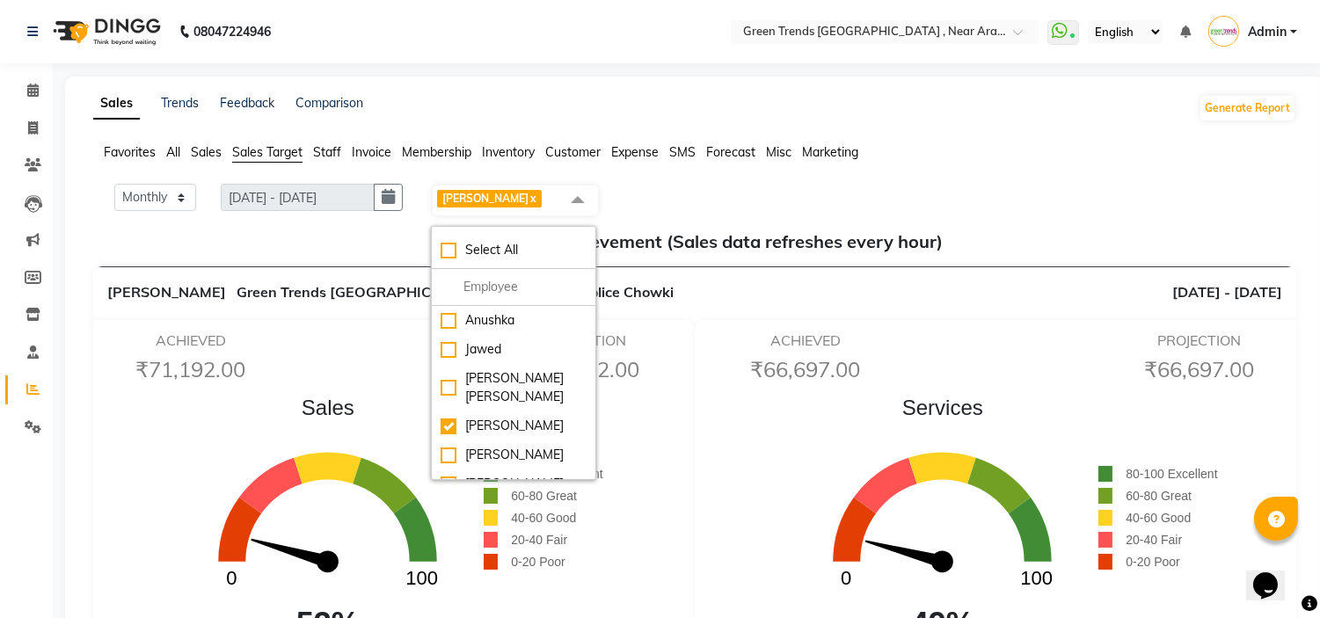
click at [675, 420] on div "Sales 0 100 53% 80-100 Excellent 60-80 Great 40-60 Good 20-40 Fair 0-20 Poor" at bounding box center [387, 520] width 597 height 256
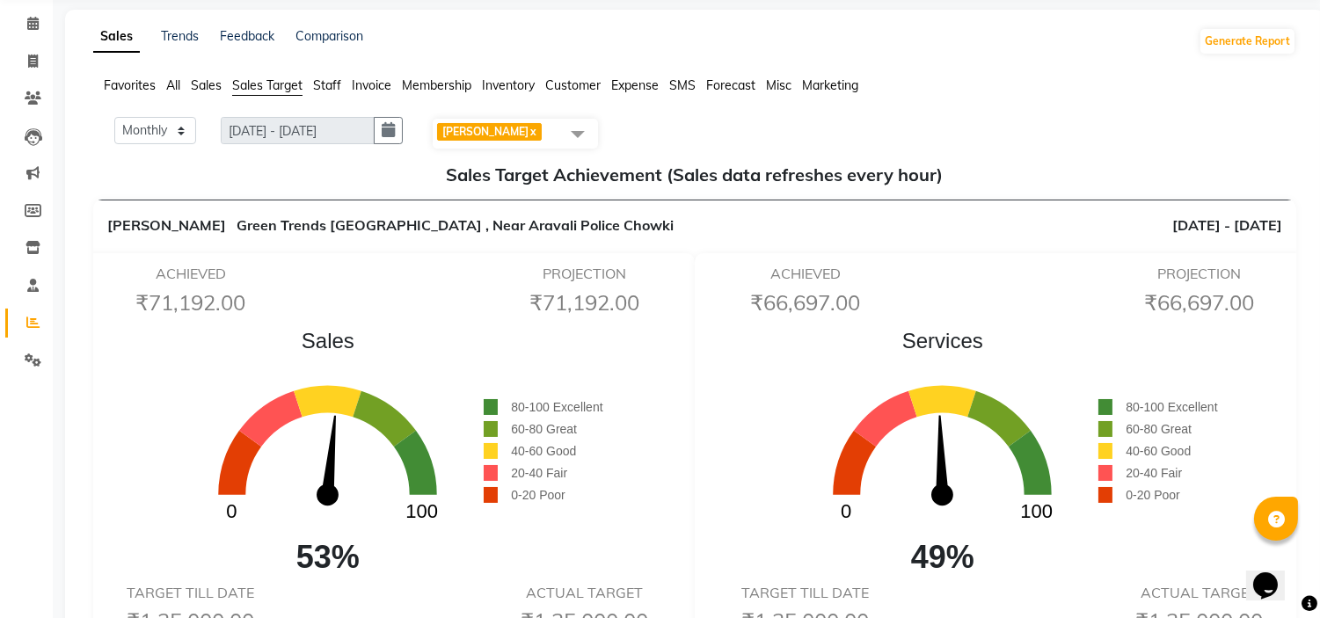
scroll to position [39, 0]
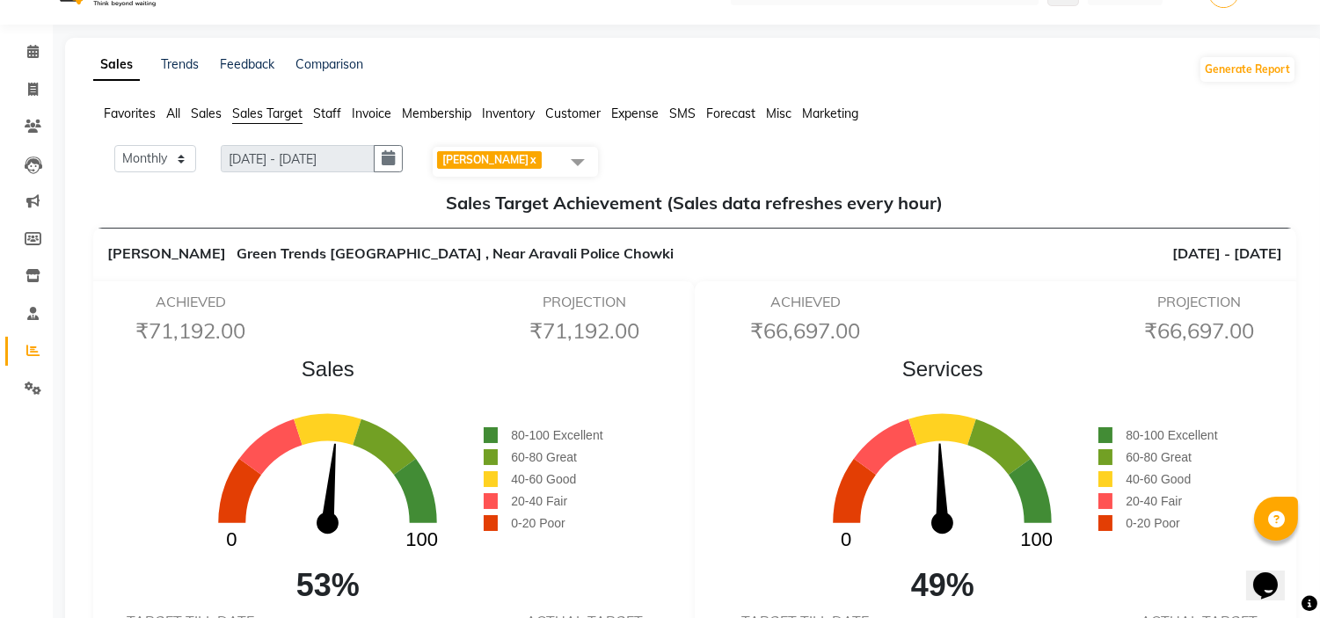
click at [590, 153] on span at bounding box center [577, 161] width 35 height 33
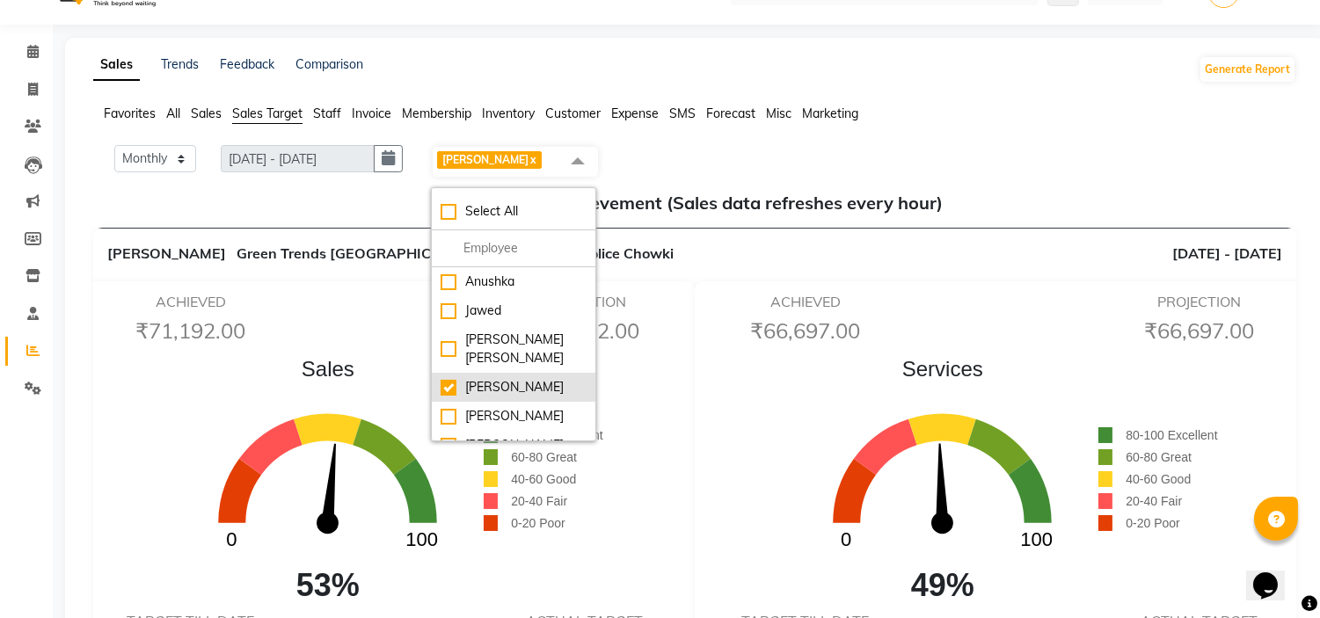
click at [534, 378] on div "[PERSON_NAME]" at bounding box center [514, 387] width 146 height 18
checkbox input "false"
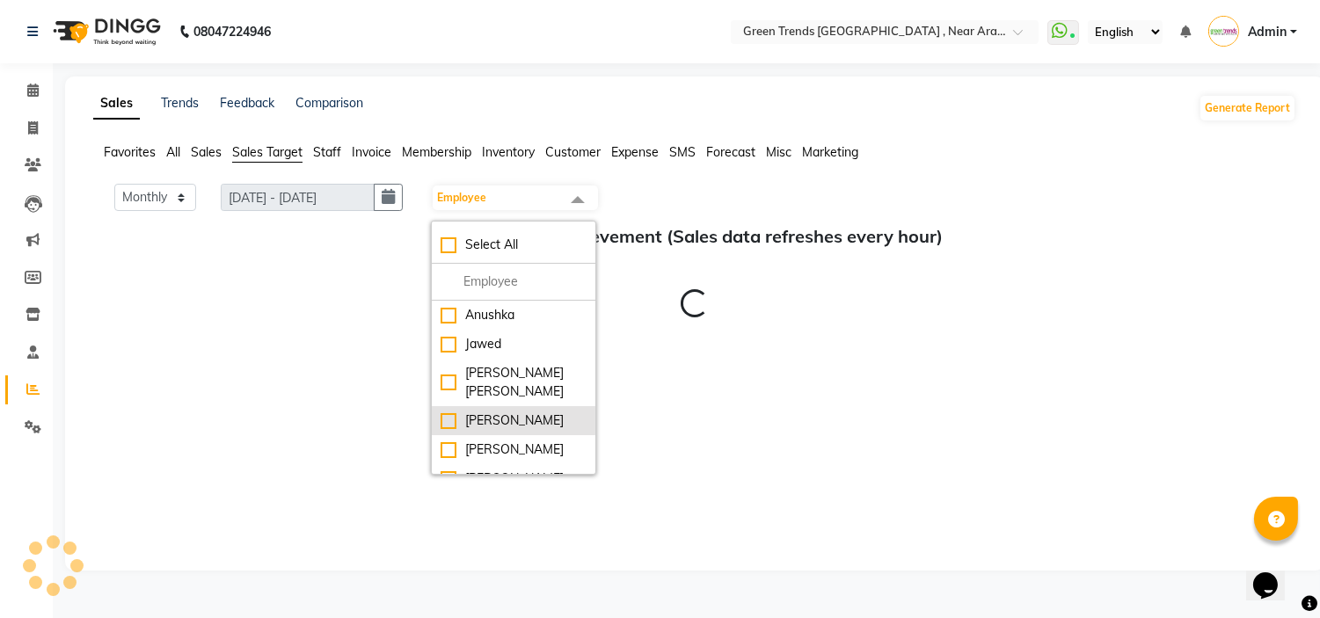
scroll to position [0, 0]
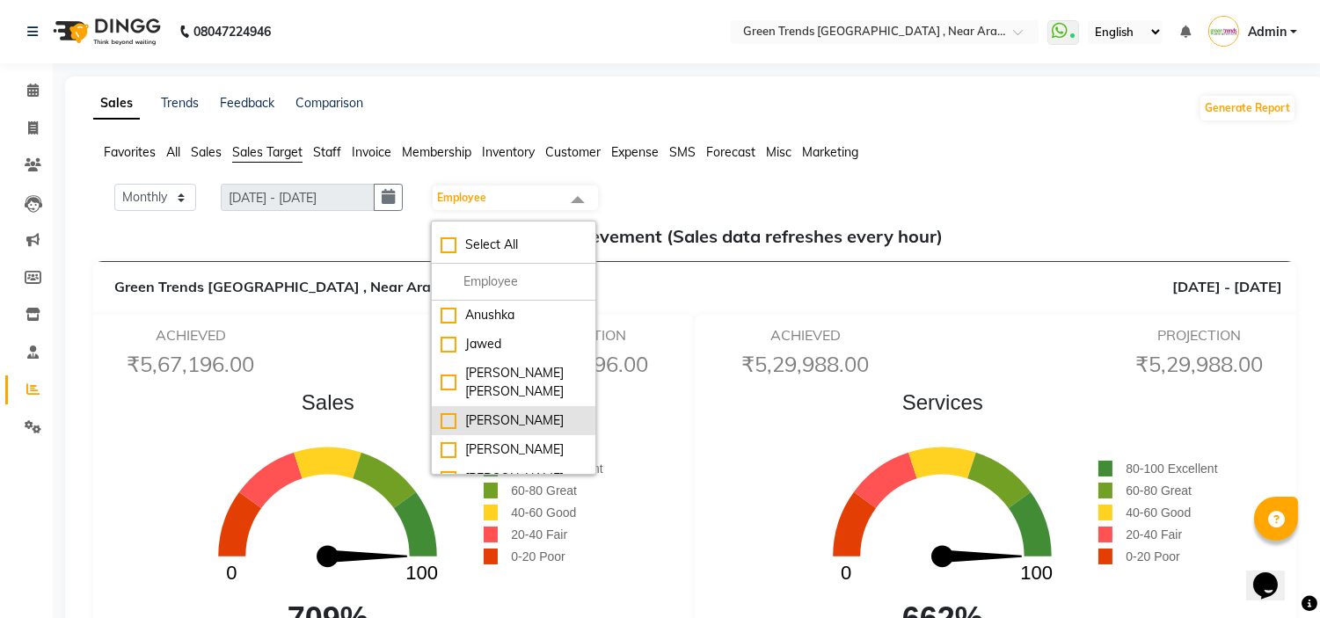
click at [534, 361] on li "[PERSON_NAME] [PERSON_NAME]" at bounding box center [514, 382] width 164 height 47
checkbox input "true"
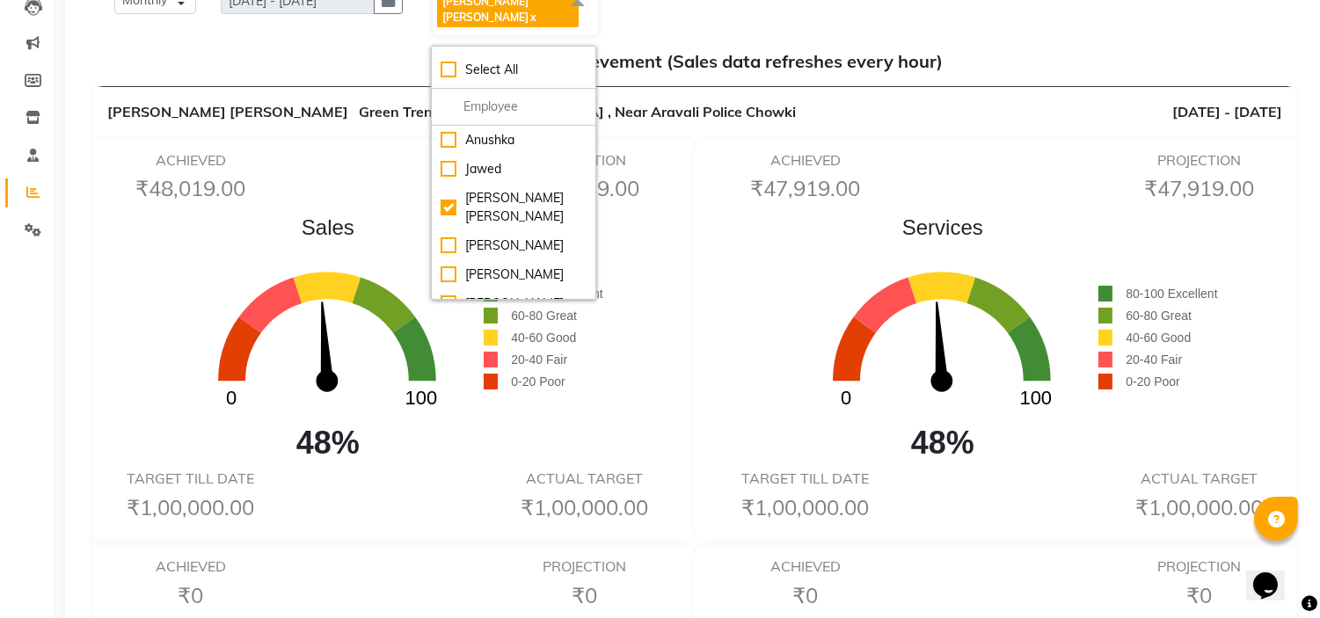
scroll to position [234, 0]
